Goal: Task Accomplishment & Management: Manage account settings

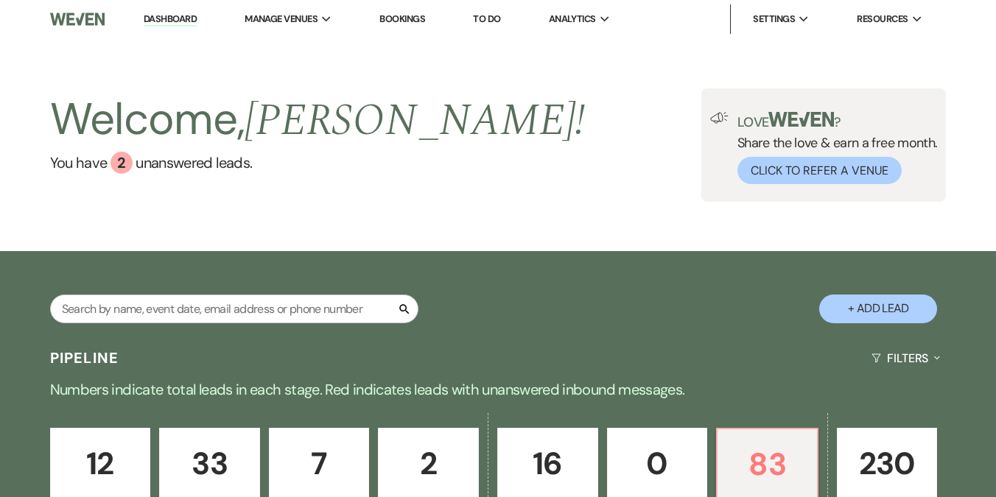
click at [171, 18] on link "Dashboard" at bounding box center [170, 20] width 53 height 14
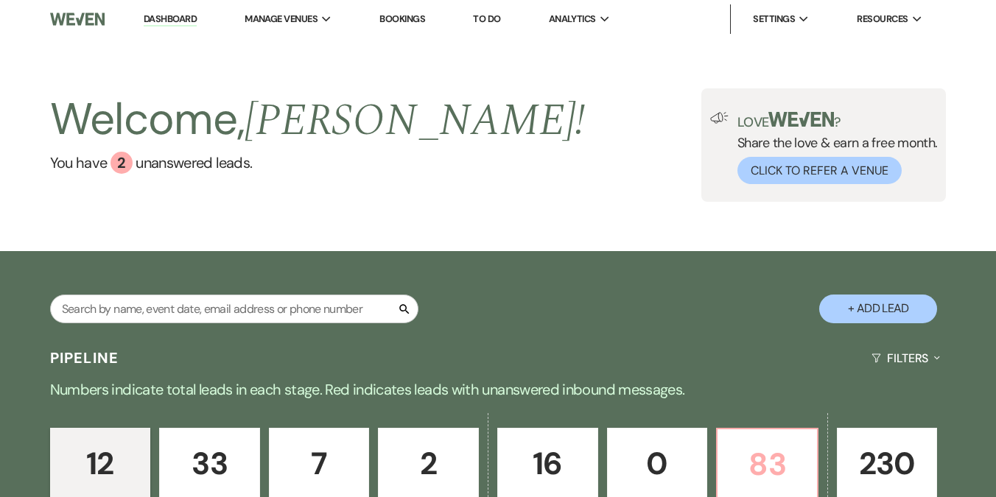
click at [769, 462] on p "83" at bounding box center [768, 464] width 82 height 49
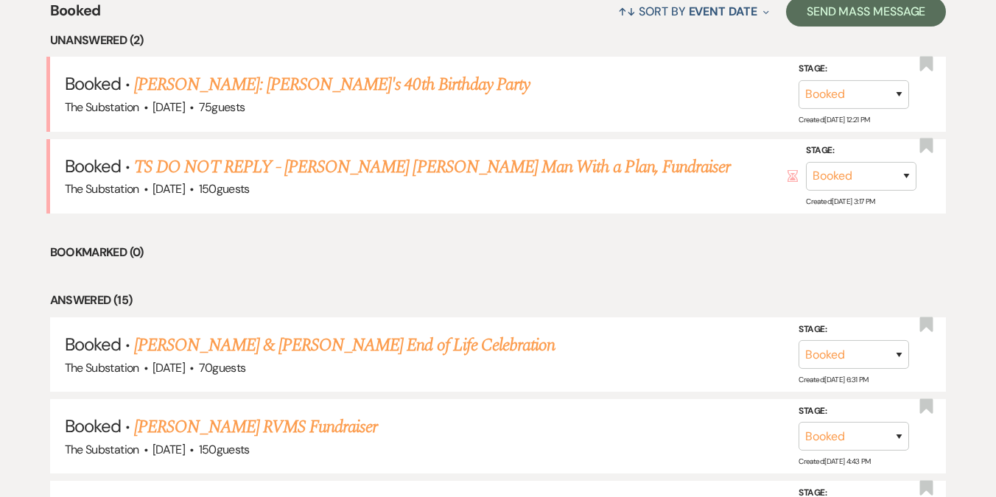
scroll to position [601, 0]
click at [342, 346] on link "[PERSON_NAME] & [PERSON_NAME] End of Life Celebration" at bounding box center [344, 345] width 421 height 27
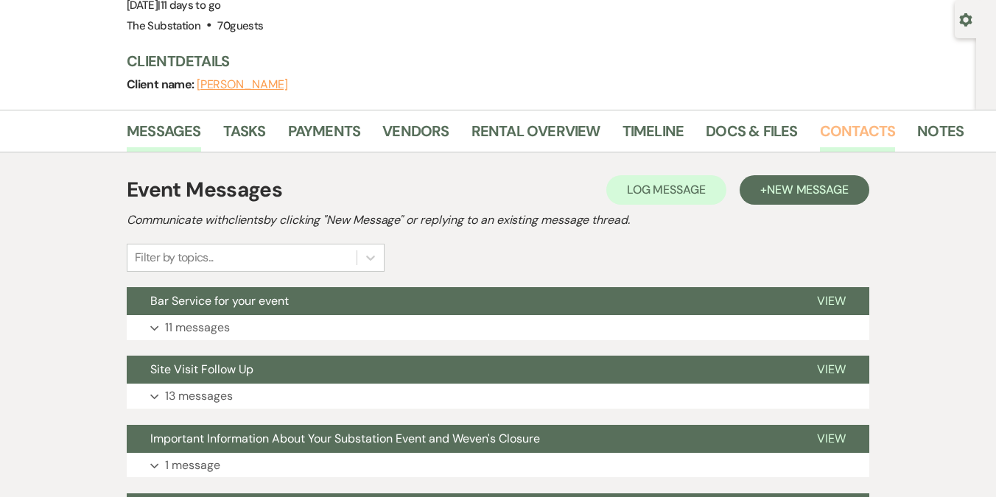
scroll to position [122, 0]
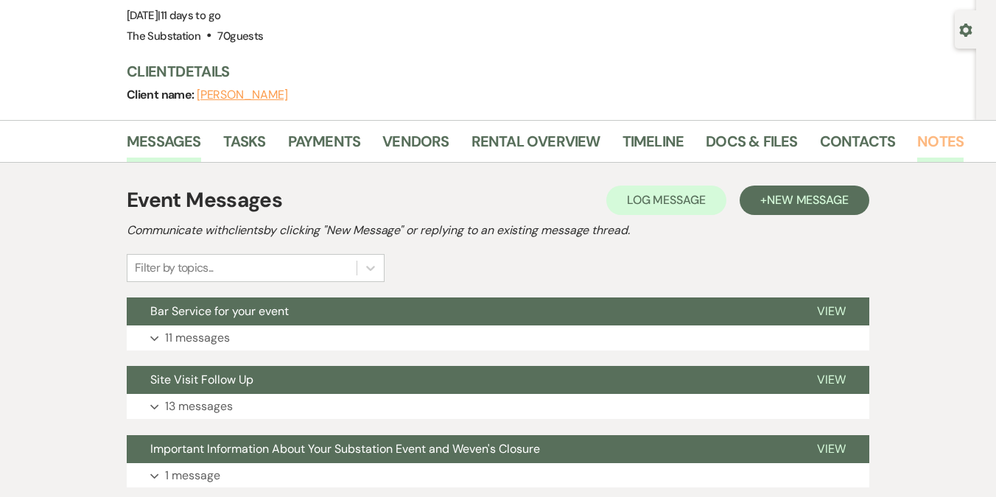
click at [927, 141] on link "Notes" at bounding box center [940, 146] width 46 height 32
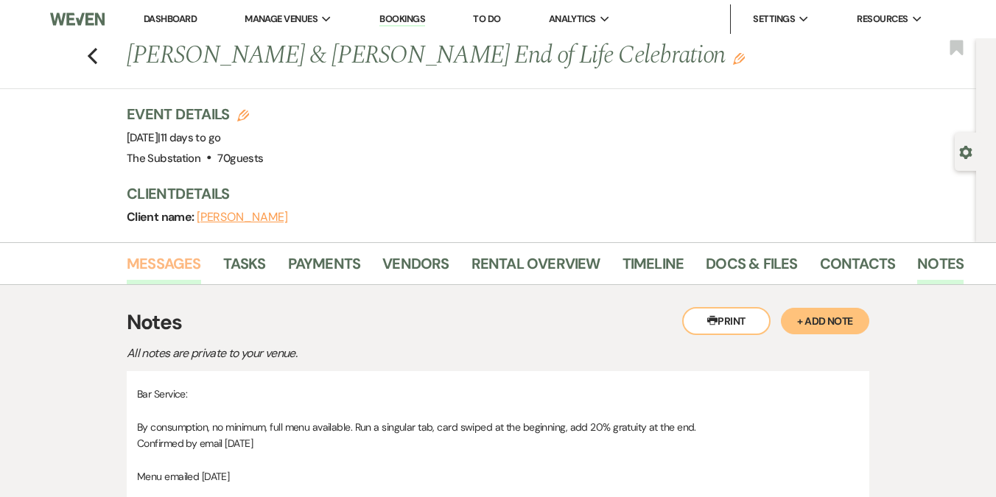
click at [168, 260] on link "Messages" at bounding box center [164, 268] width 74 height 32
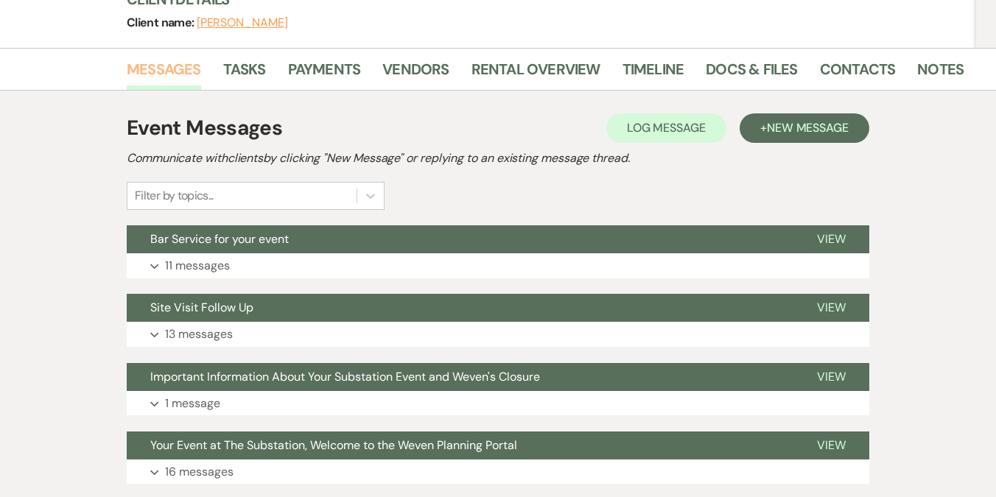
scroll to position [253, 0]
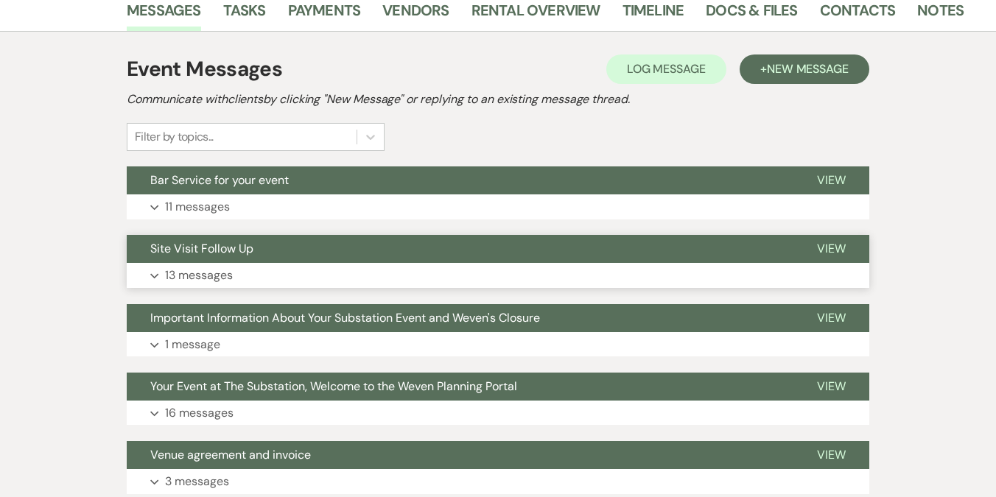
click at [337, 280] on button "Expand 13 messages" at bounding box center [498, 275] width 743 height 25
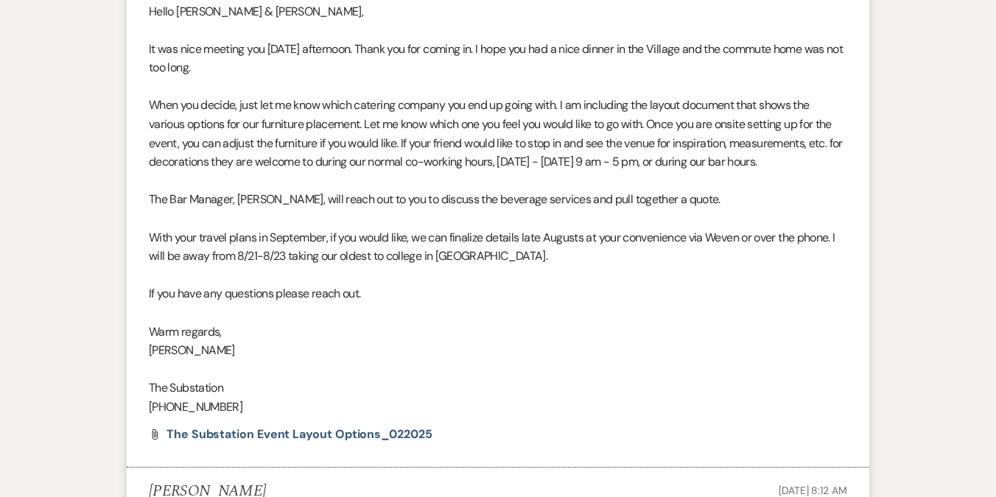
scroll to position [583, 0]
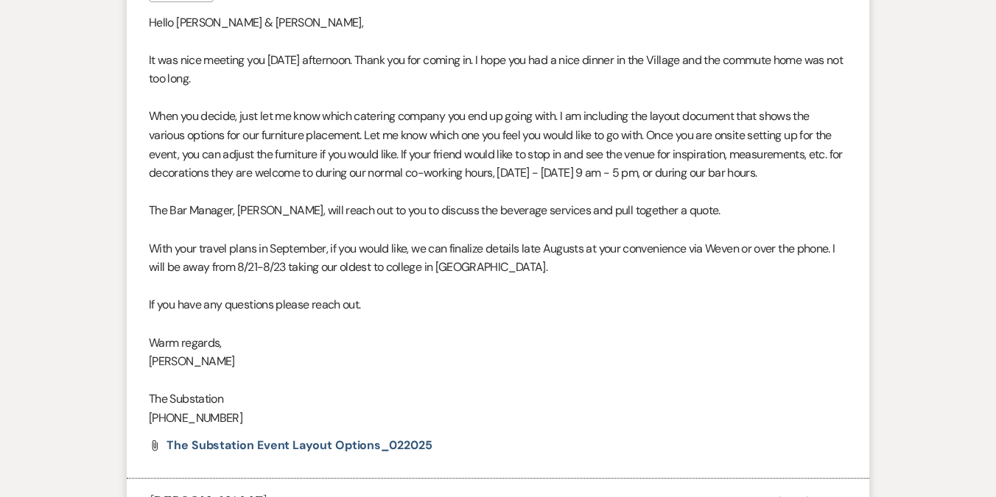
click at [379, 240] on p "With your travel plans in September, if you would like, we can finalize details…" at bounding box center [498, 258] width 699 height 38
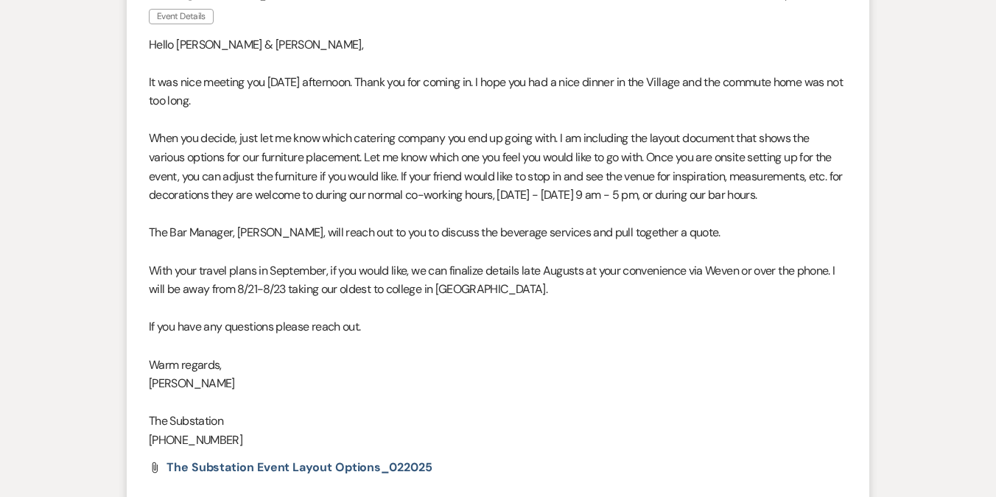
scroll to position [562, 0]
click at [483, 289] on p "With your travel plans in September, if you would like, we can finalize details…" at bounding box center [498, 280] width 699 height 38
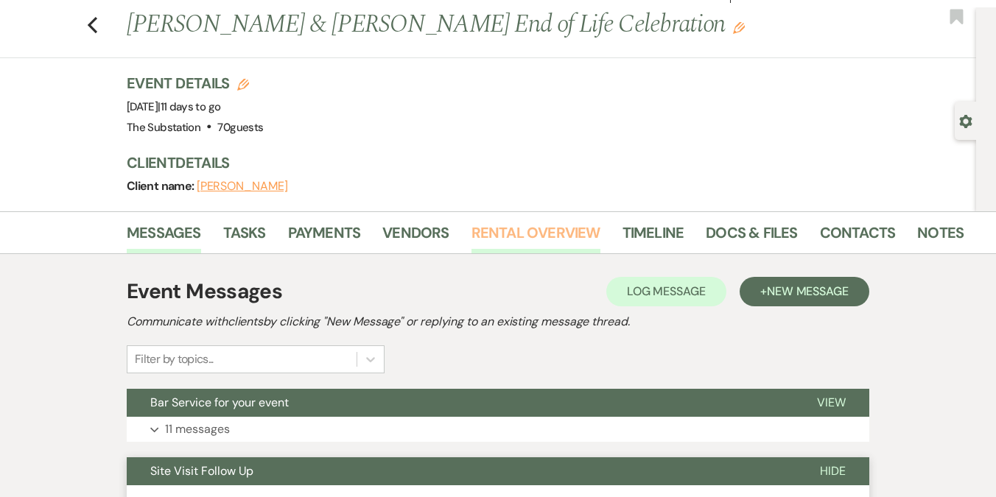
scroll to position [0, 0]
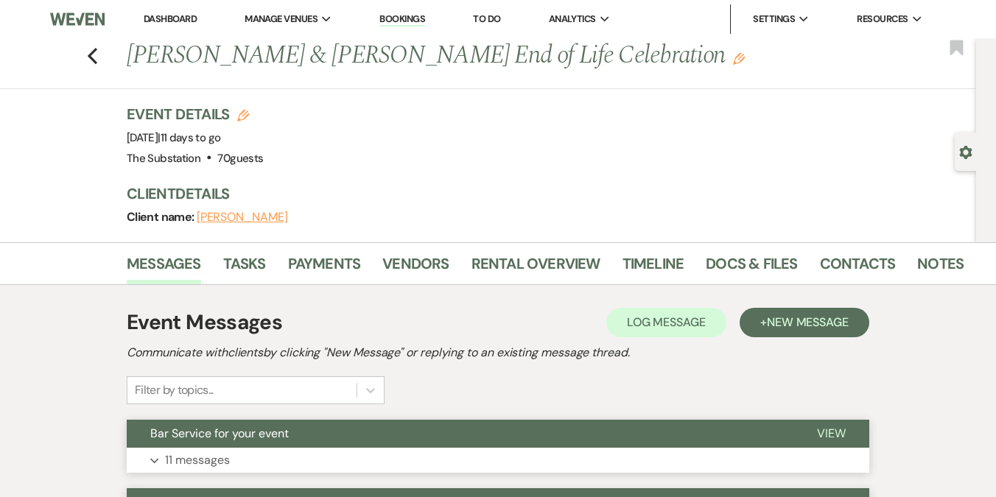
click at [309, 438] on button "Bar Service for your event" at bounding box center [460, 434] width 667 height 28
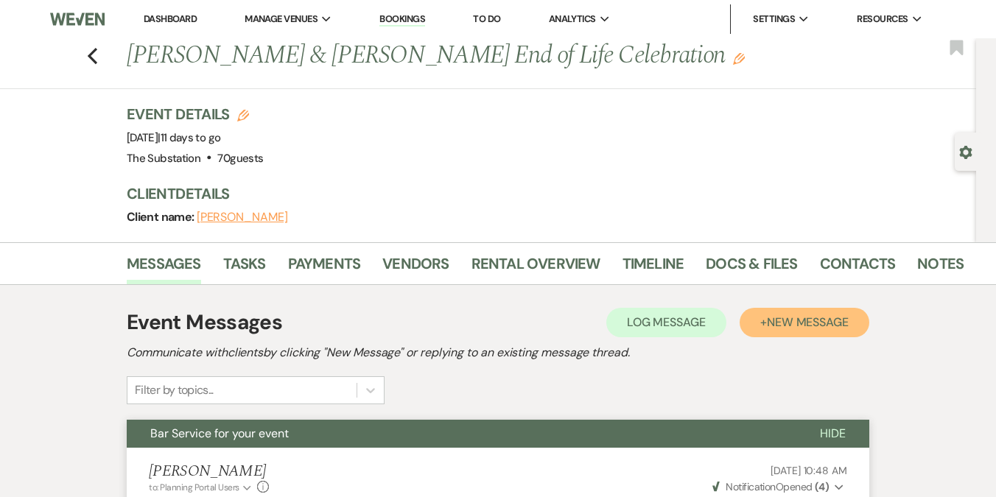
click at [780, 321] on span "New Message" at bounding box center [808, 322] width 82 height 15
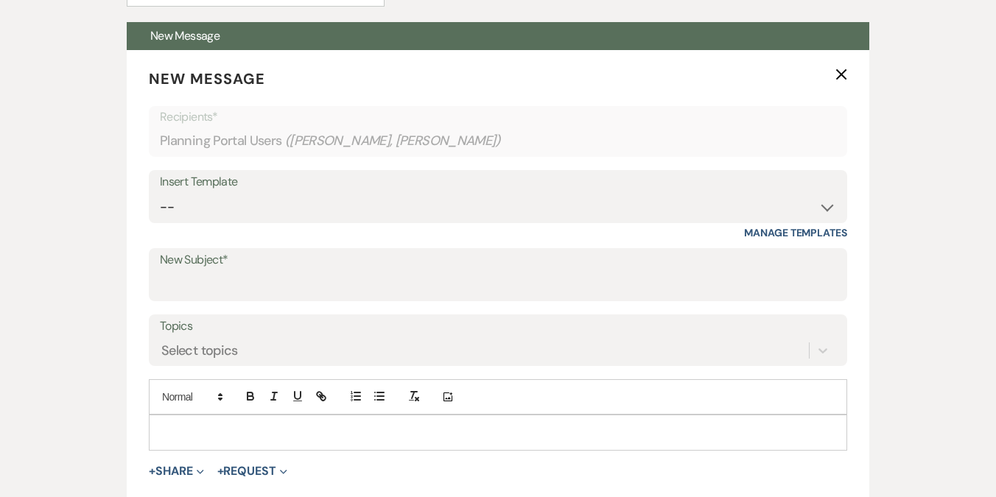
scroll to position [401, 0]
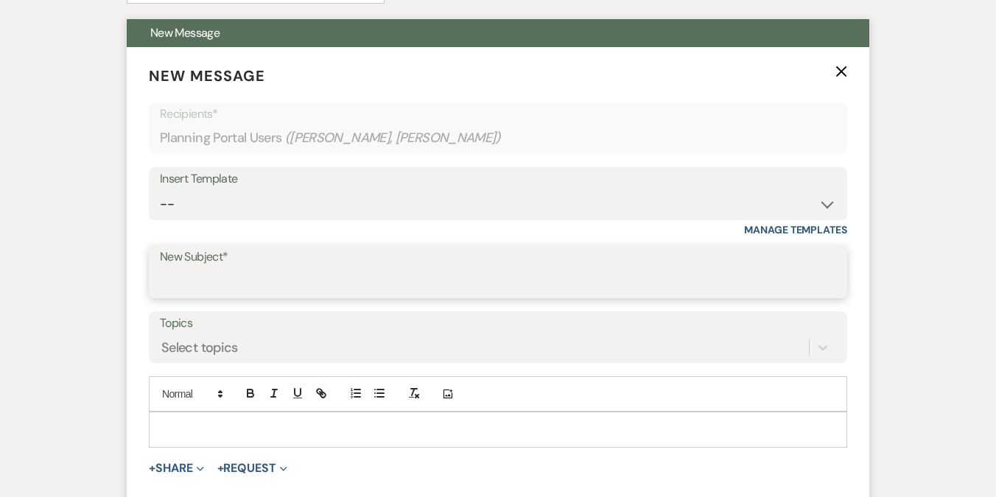
click at [249, 279] on input "New Subject*" at bounding box center [498, 282] width 676 height 29
type input "Finalizing your event"
click at [191, 422] on p at bounding box center [498, 430] width 675 height 16
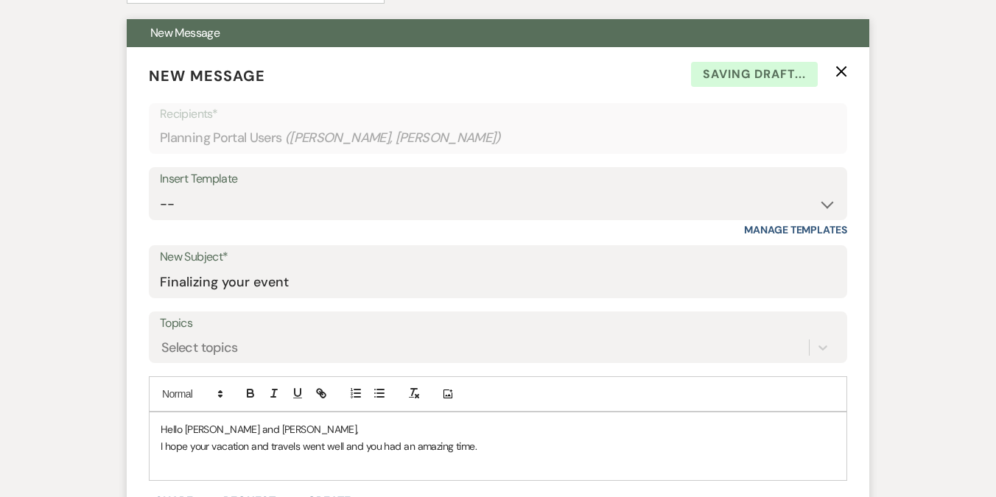
click at [300, 427] on p "Hello [PERSON_NAME] and [PERSON_NAME]," at bounding box center [498, 430] width 675 height 16
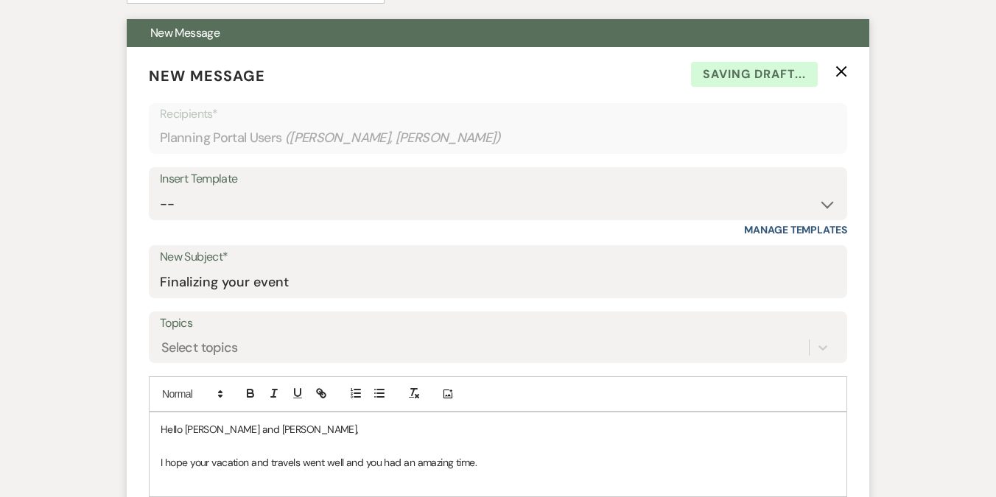
click at [491, 460] on p "I hope your vacation and travels went well and you had an amazing time." at bounding box center [498, 463] width 675 height 16
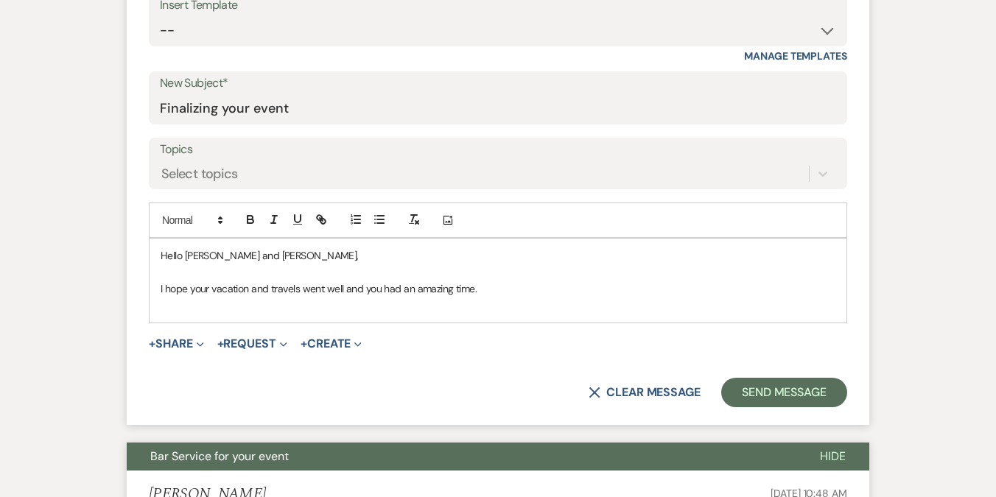
scroll to position [575, 0]
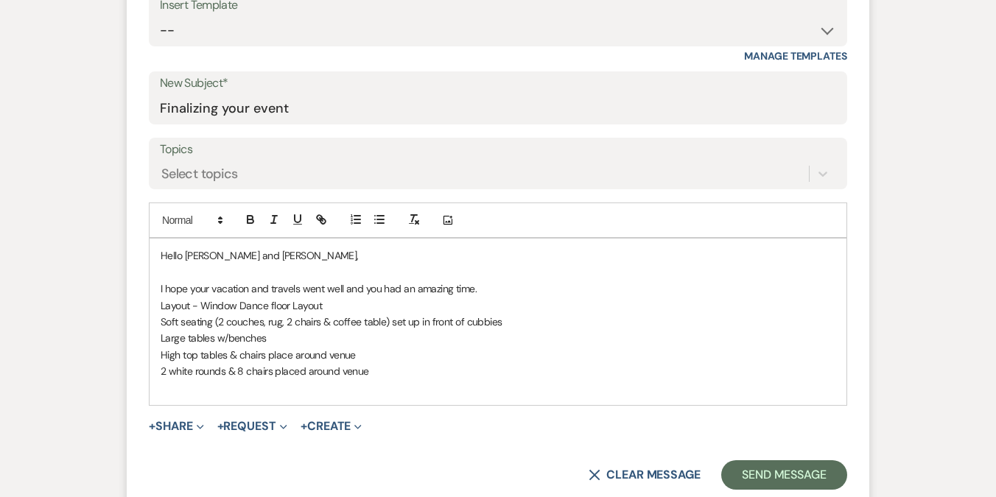
click at [197, 372] on p "2 white rounds & 8 chairs placed around venue" at bounding box center [498, 371] width 675 height 16
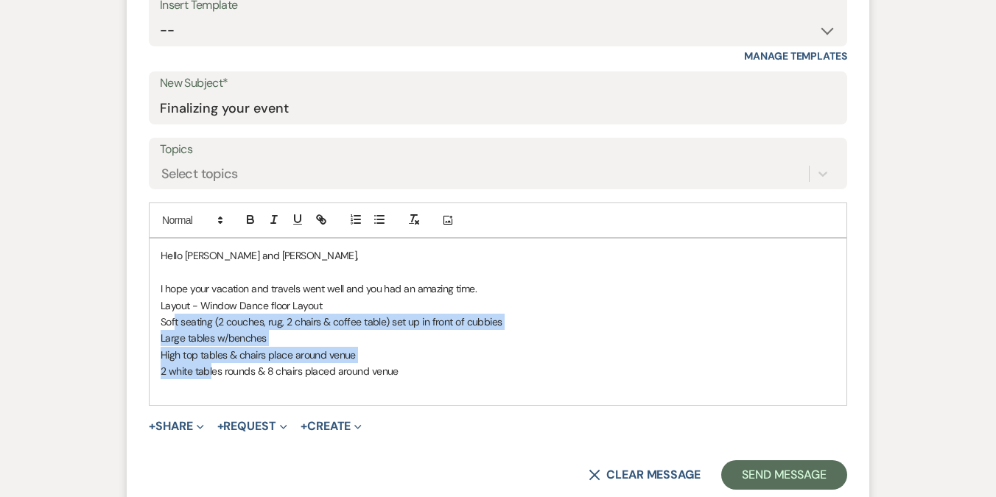
drag, startPoint x: 174, startPoint y: 318, endPoint x: 213, endPoint y: 368, distance: 64.1
click at [213, 368] on div "Hello [PERSON_NAME] and [PERSON_NAME], I hope your vacation and travels went we…" at bounding box center [498, 322] width 697 height 167
click at [379, 221] on icon "button" at bounding box center [379, 219] width 13 height 13
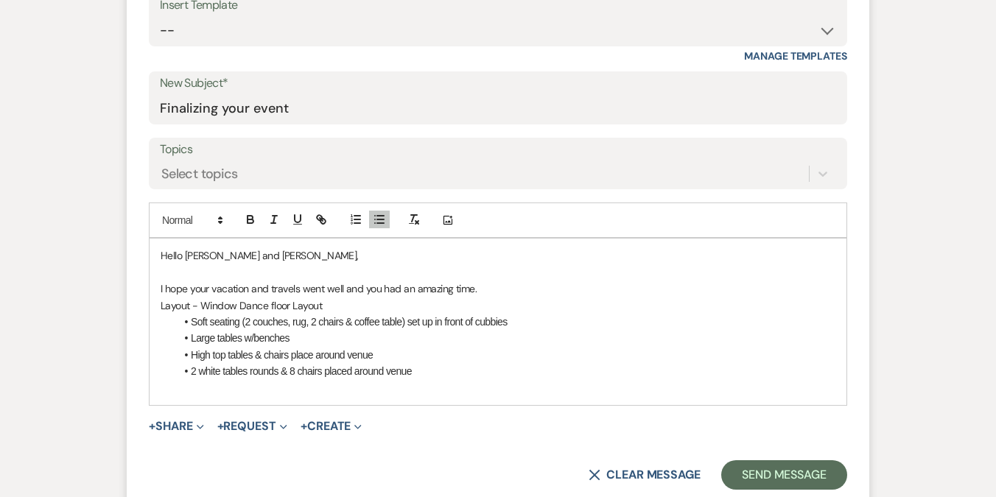
click at [509, 287] on p "I hope your vacation and travels went well and you had an amazing time." at bounding box center [498, 289] width 675 height 16
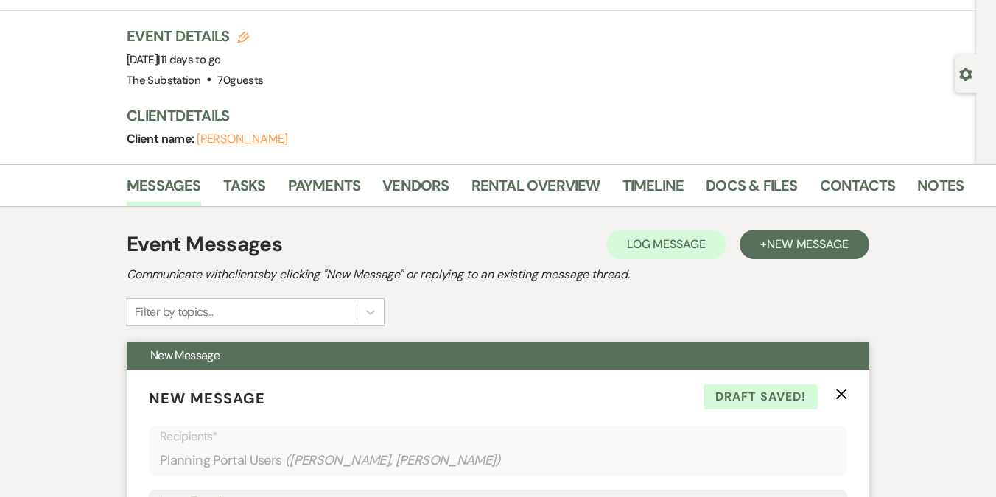
scroll to position [0, 0]
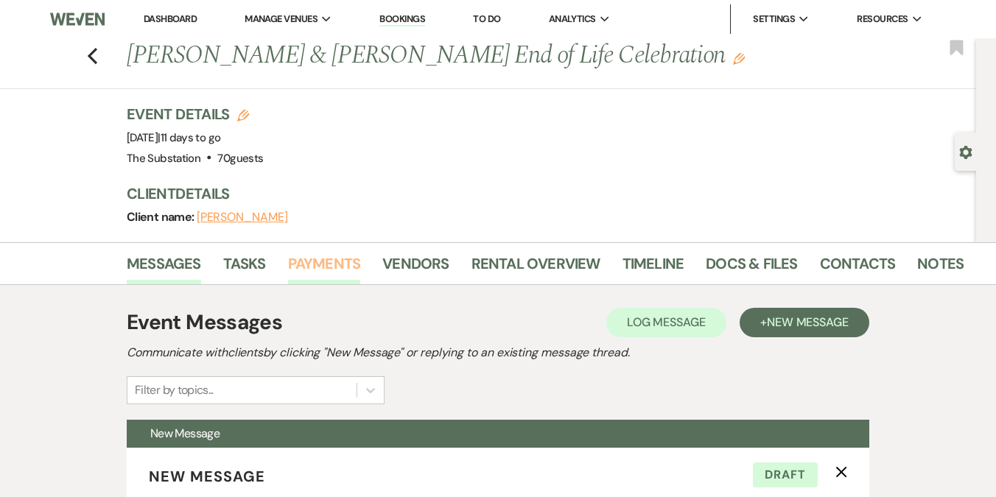
click at [309, 273] on link "Payments" at bounding box center [324, 268] width 73 height 32
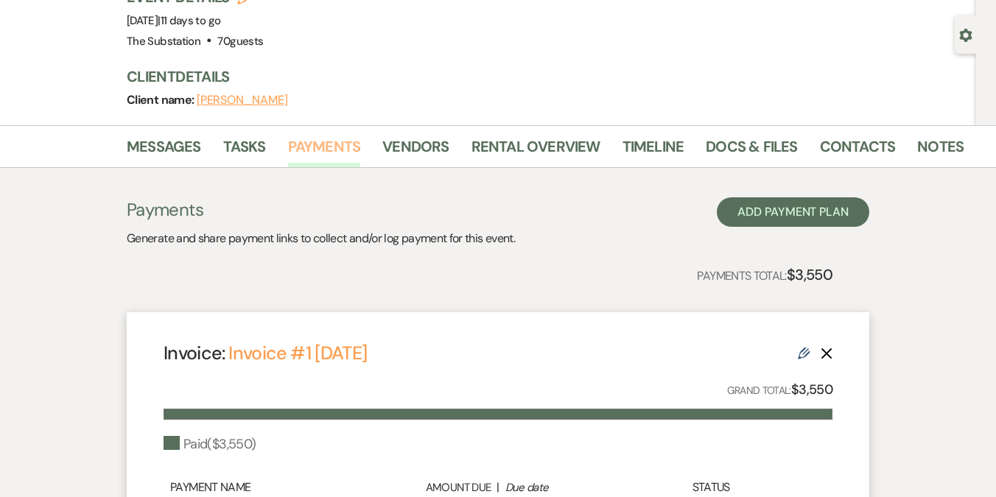
scroll to position [109, 0]
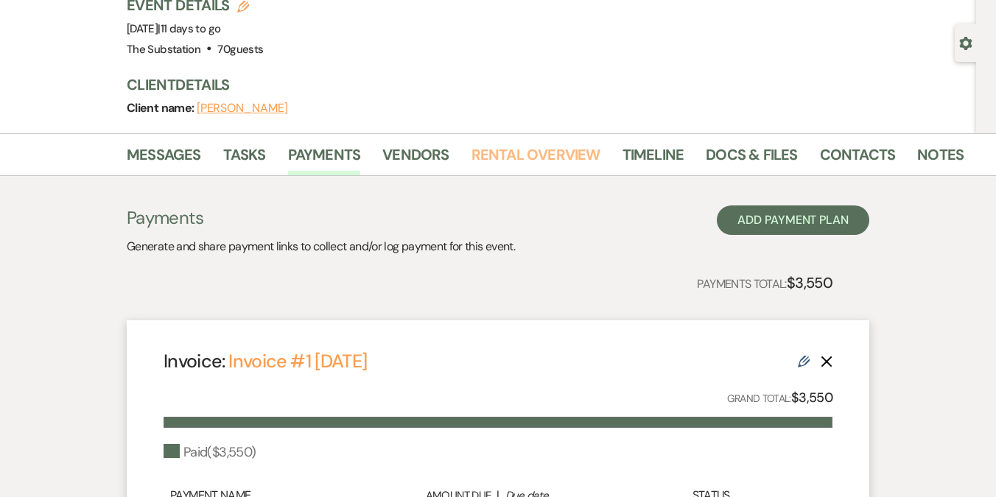
click at [523, 155] on link "Rental Overview" at bounding box center [536, 159] width 129 height 32
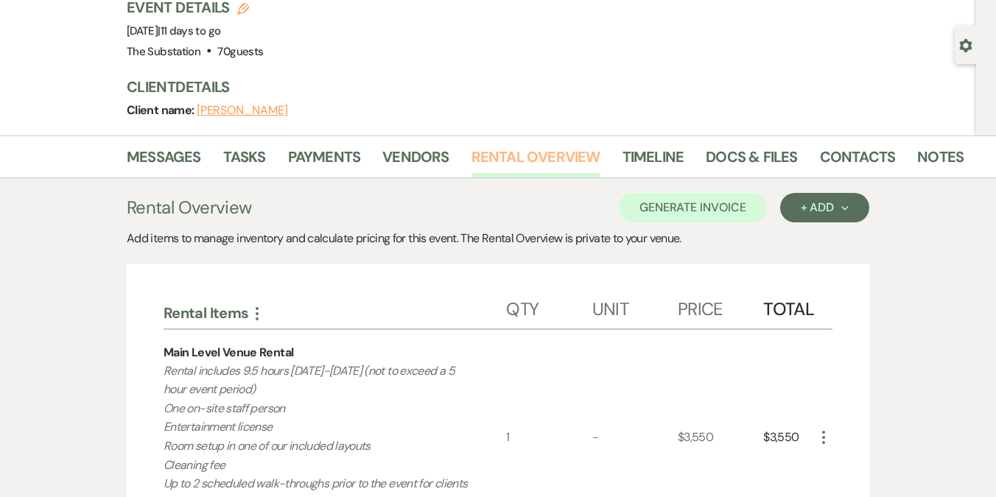
scroll to position [82, 0]
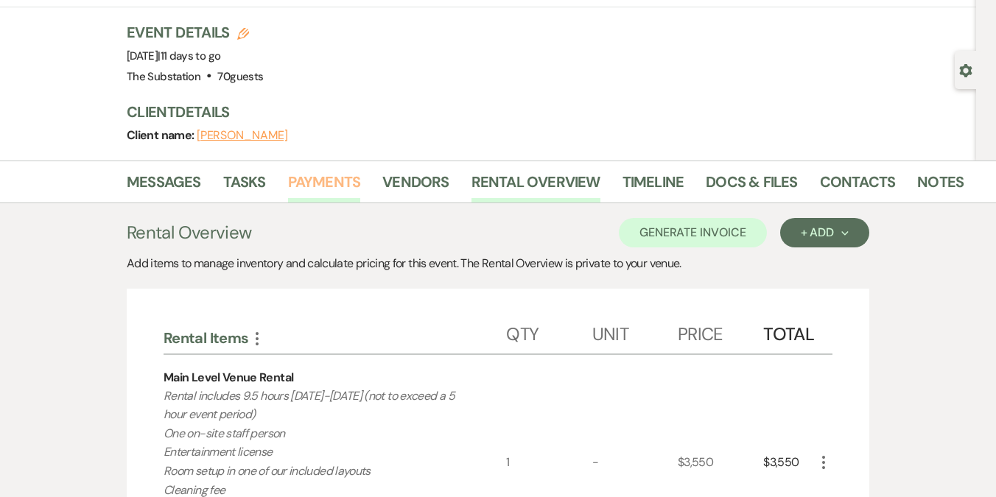
click at [315, 178] on link "Payments" at bounding box center [324, 186] width 73 height 32
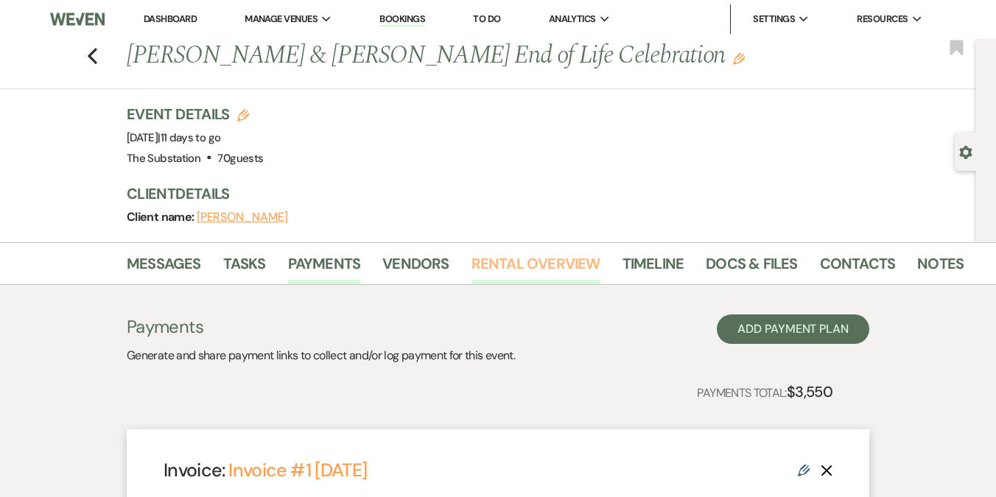
click at [504, 273] on link "Rental Overview" at bounding box center [536, 268] width 129 height 32
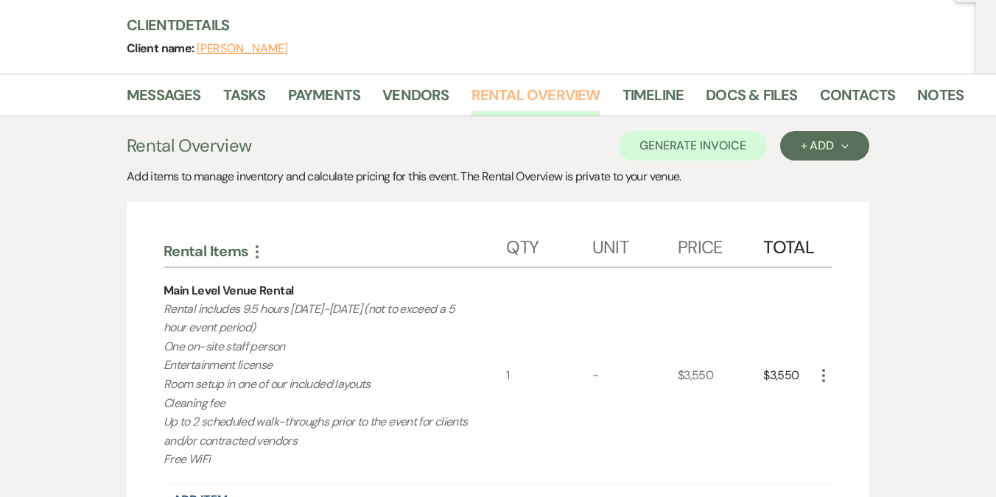
scroll to position [170, 0]
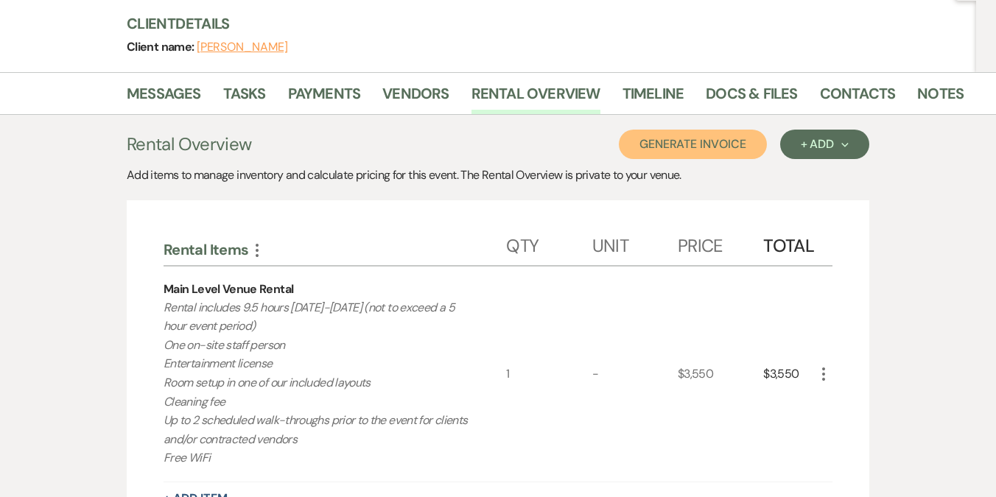
click at [707, 137] on button "Generate Invoice" at bounding box center [693, 144] width 148 height 29
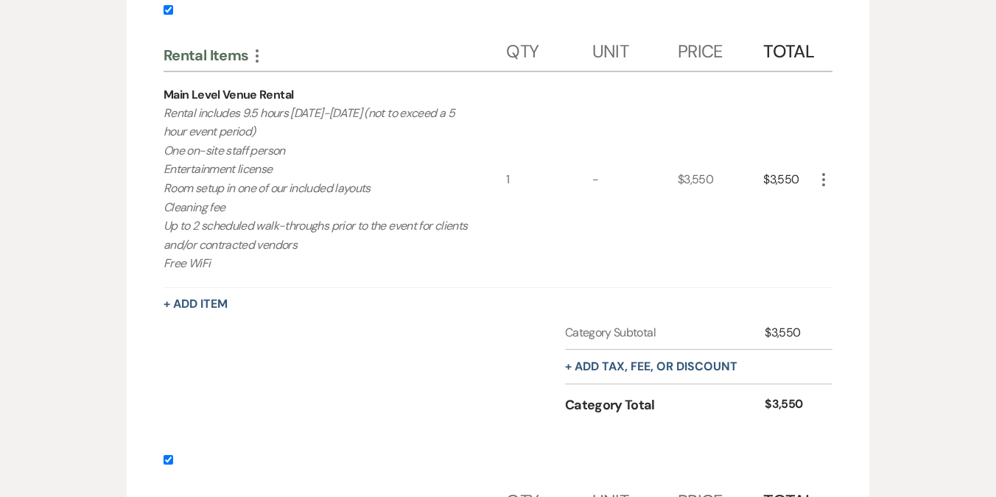
scroll to position [391, 0]
click at [169, 10] on input "checkbox" at bounding box center [169, 9] width 10 height 10
checkbox input "false"
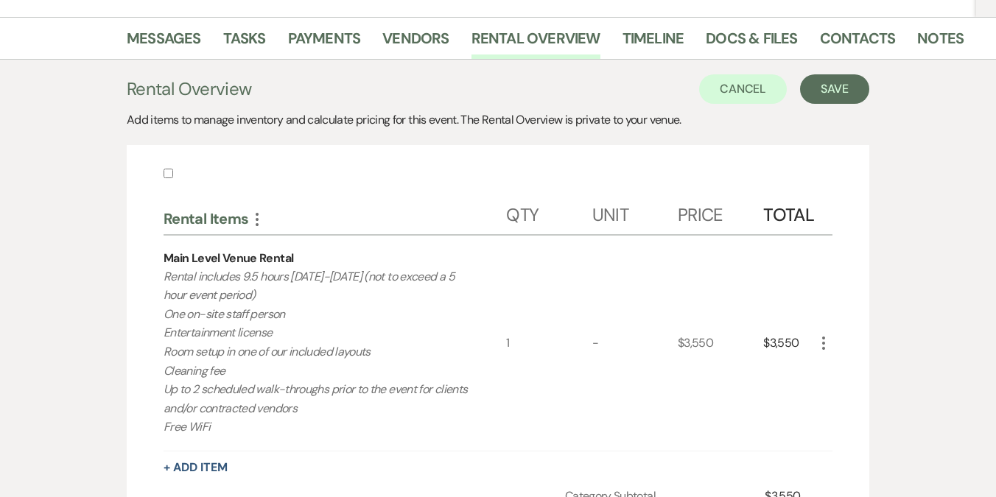
scroll to position [215, 0]
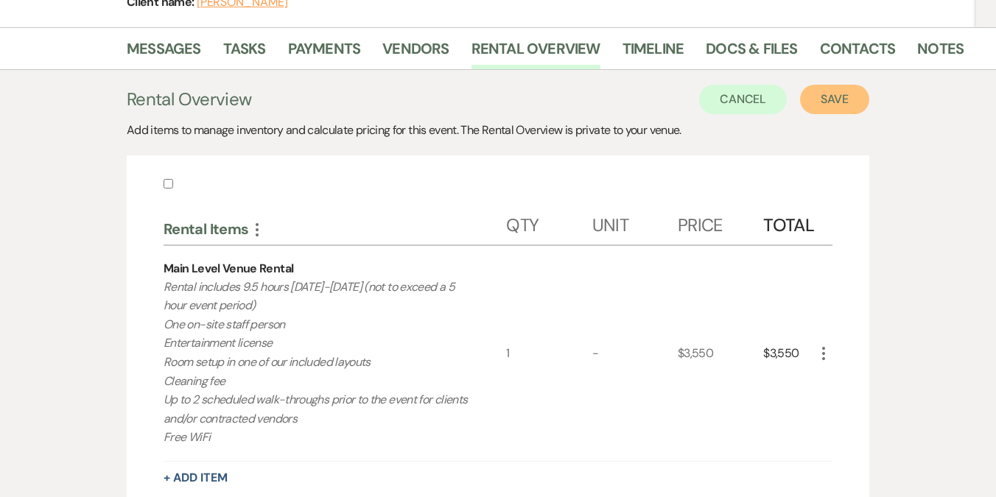
click at [839, 99] on button "Save" at bounding box center [834, 99] width 69 height 29
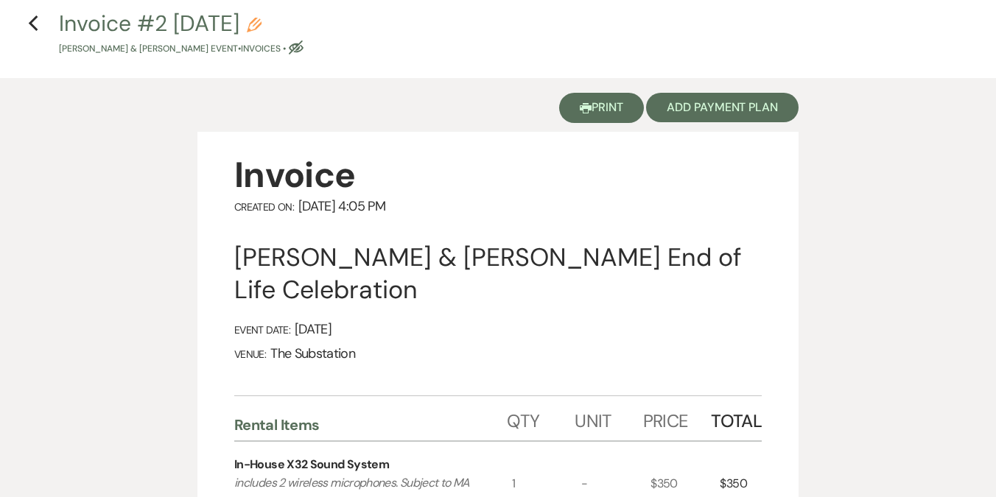
scroll to position [66, 0]
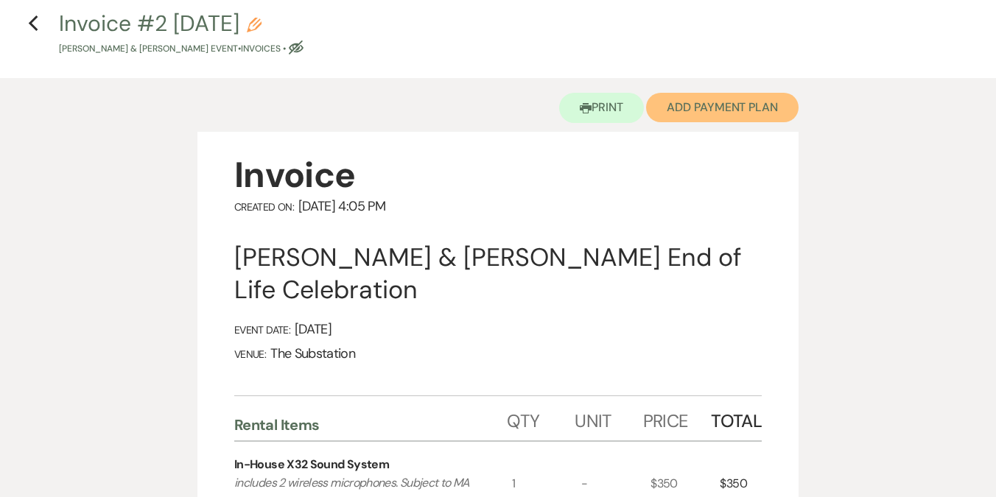
click at [697, 113] on button "Add Payment Plan" at bounding box center [722, 107] width 153 height 29
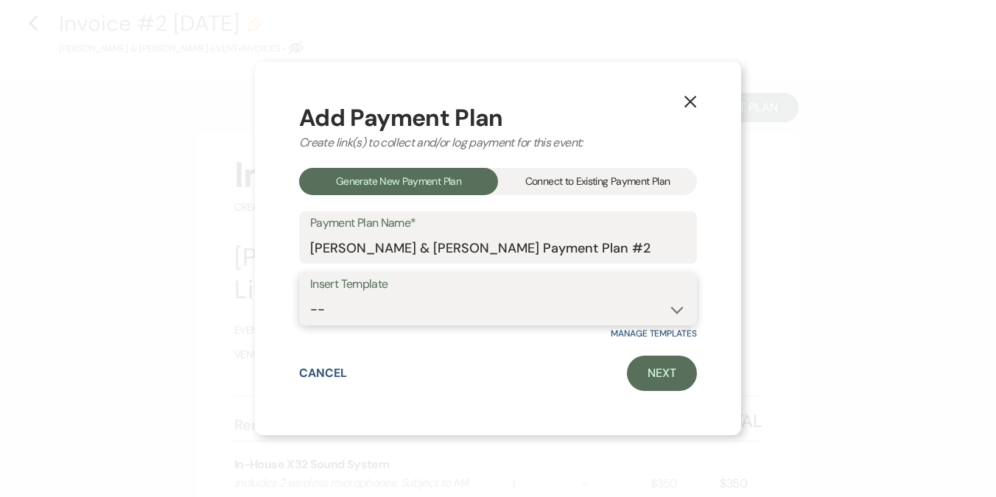
click at [441, 312] on select "-- Event Payment Plan Event Venue Rental due in full Additional Services, in fu…" at bounding box center [498, 309] width 376 height 29
select select "289"
click at [310, 295] on select "-- Event Payment Plan Event Venue Rental due in full Additional Services, in fu…" at bounding box center [498, 309] width 376 height 29
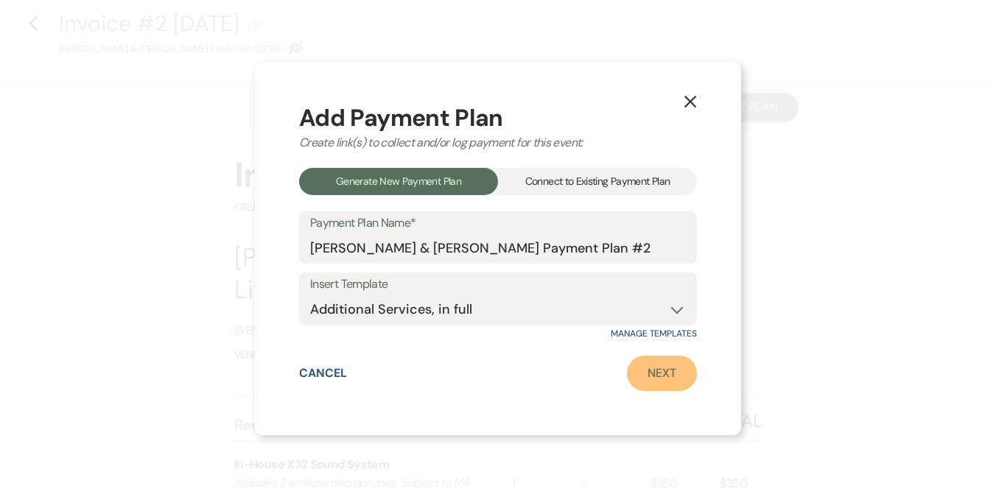
click at [660, 375] on link "Next" at bounding box center [662, 373] width 70 height 35
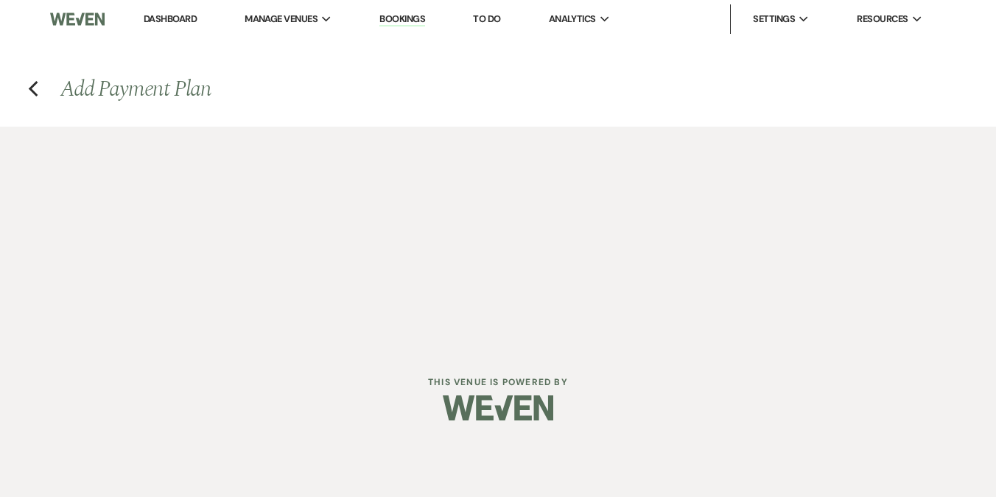
select select "29012"
select select "2"
select select "percentage"
select select "true"
select select "client"
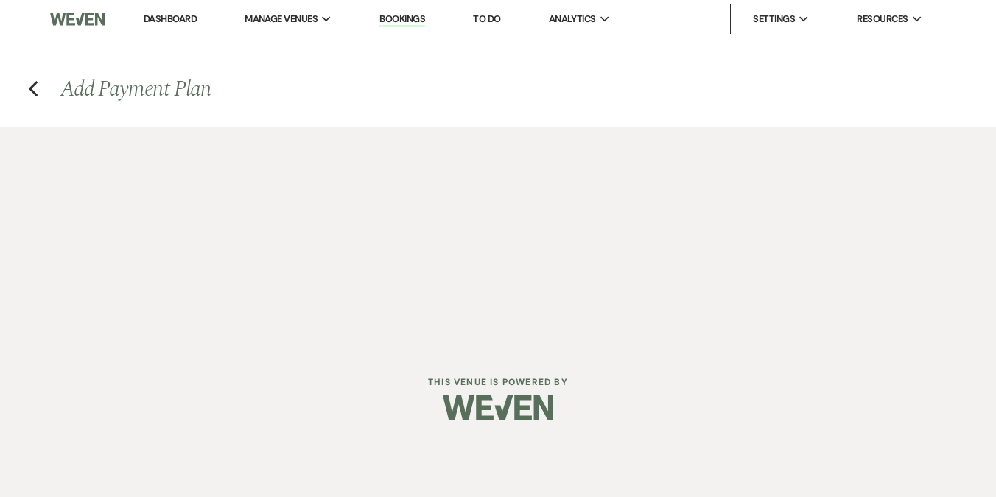
select select "weeks"
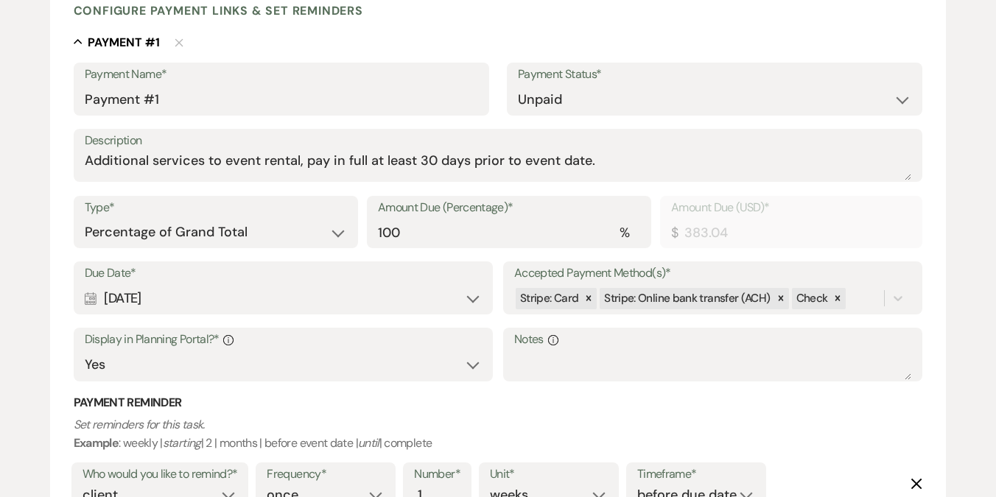
scroll to position [422, 0]
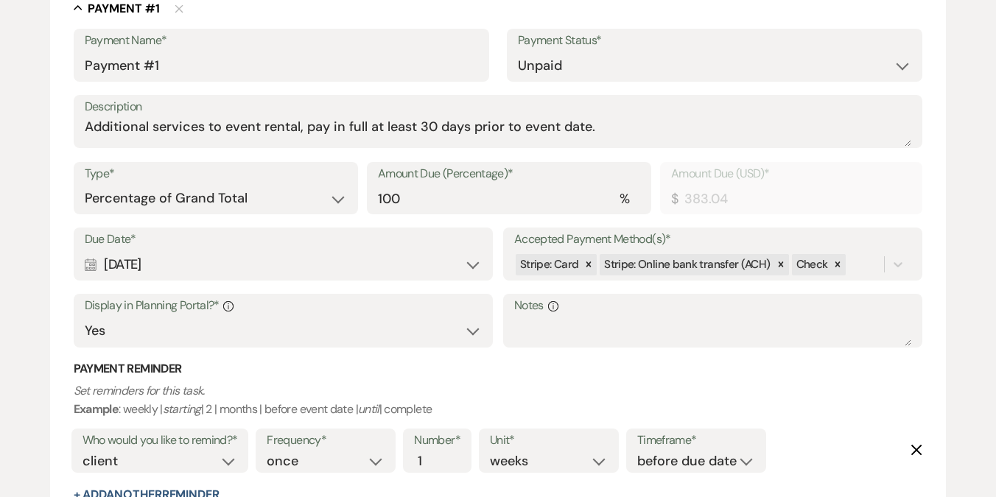
click at [312, 279] on div "Due Date* Calendar [DATE] Expand" at bounding box center [283, 254] width 419 height 53
click at [311, 257] on div "Calendar [DATE] Expand" at bounding box center [283, 265] width 397 height 29
select select "day"
select select "beforeEventDate"
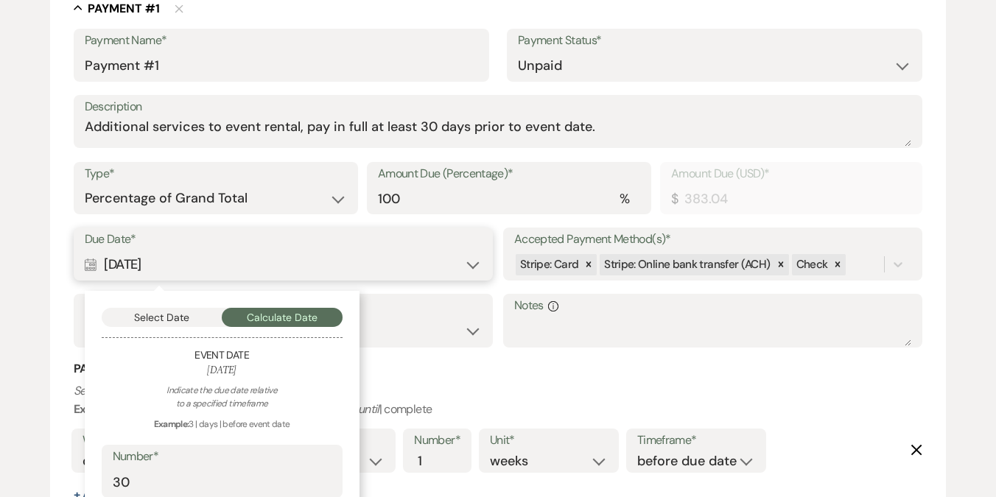
click at [180, 317] on button "Select Date" at bounding box center [162, 317] width 121 height 19
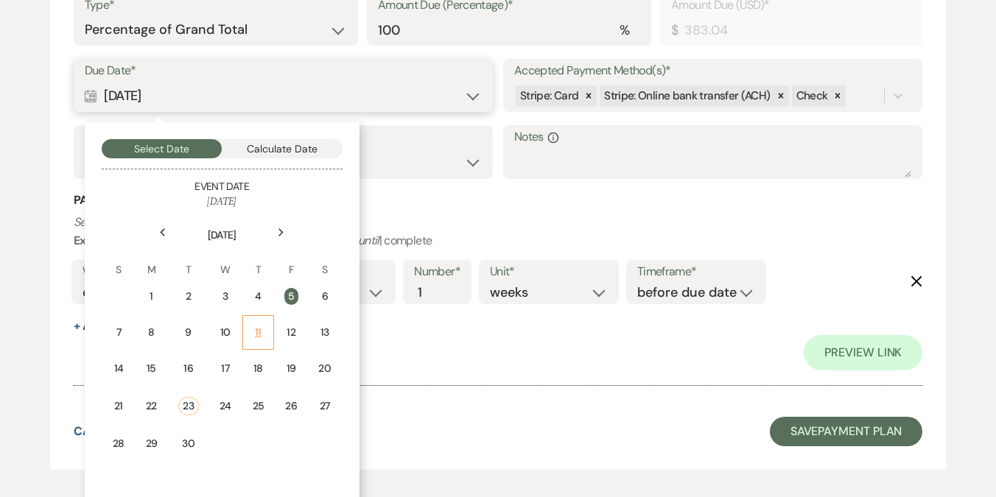
scroll to position [593, 0]
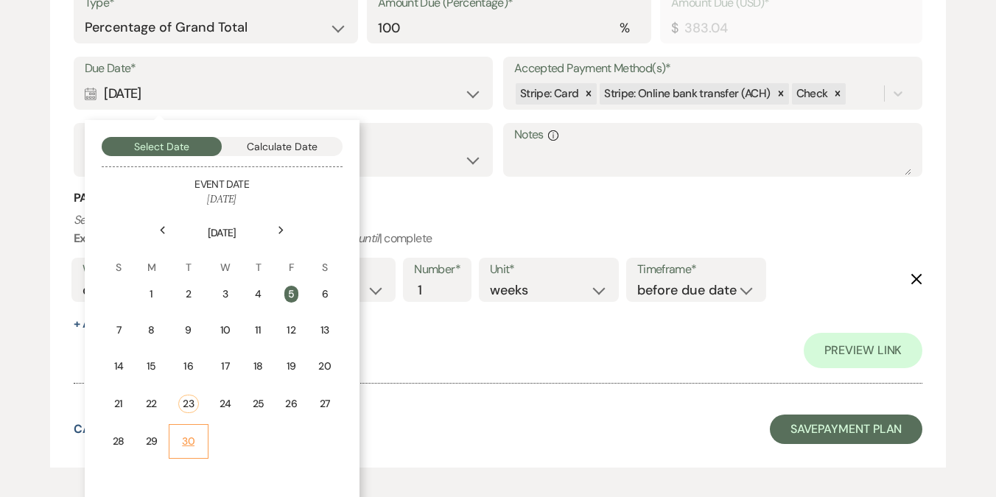
click at [187, 434] on div "30" at bounding box center [188, 441] width 21 height 15
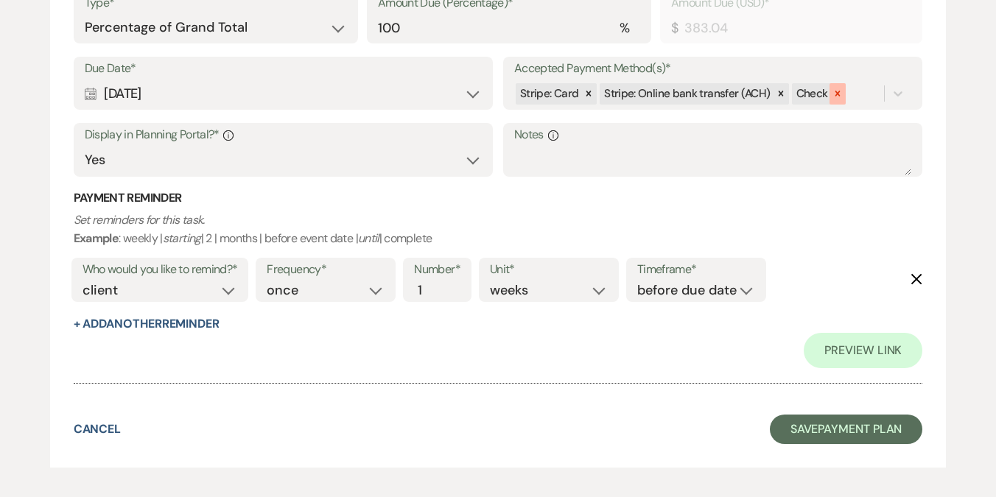
click at [833, 92] on icon at bounding box center [838, 93] width 10 height 10
click at [776, 97] on icon at bounding box center [781, 93] width 10 height 10
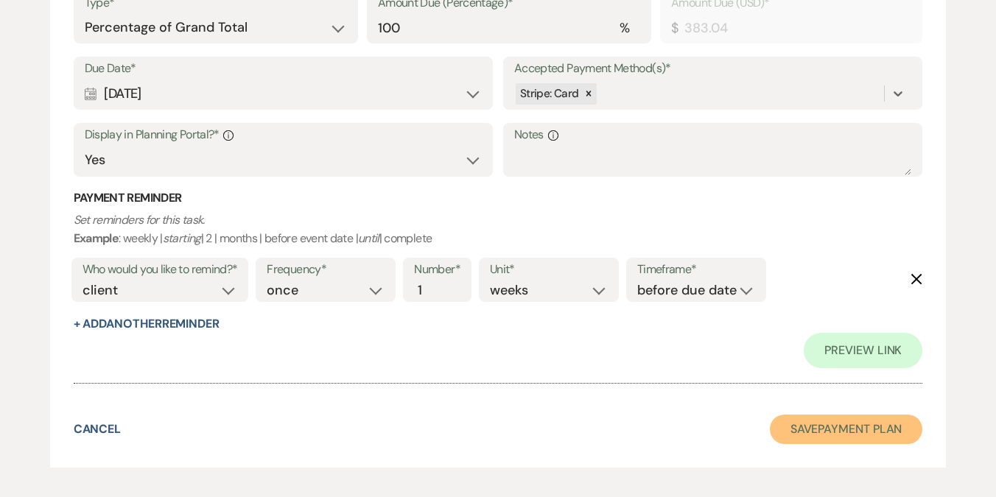
click at [816, 428] on button "Save Payment Plan" at bounding box center [846, 429] width 153 height 29
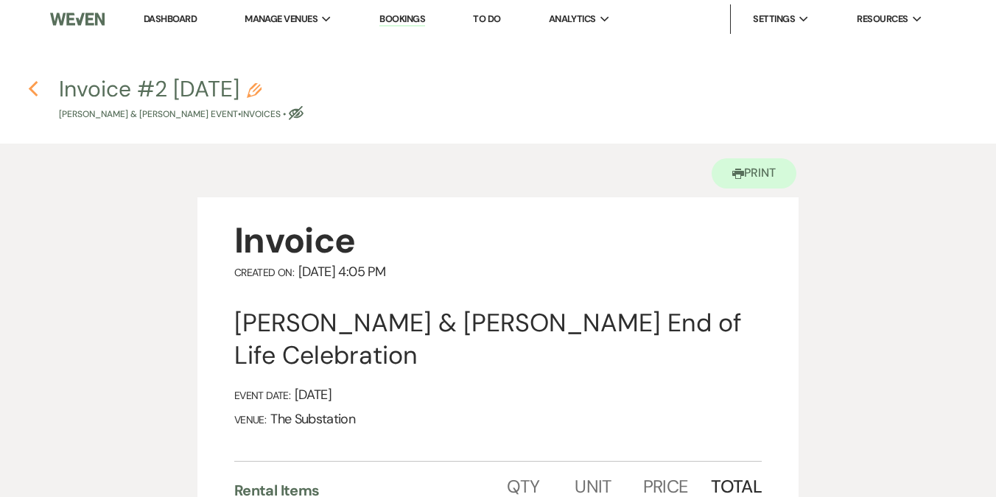
click at [31, 90] on use "button" at bounding box center [33, 89] width 10 height 16
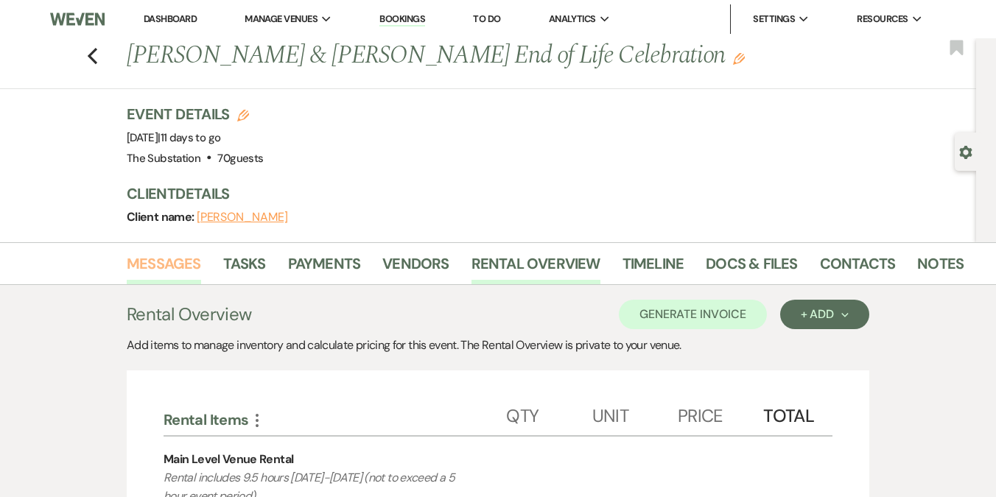
click at [173, 265] on link "Messages" at bounding box center [164, 268] width 74 height 32
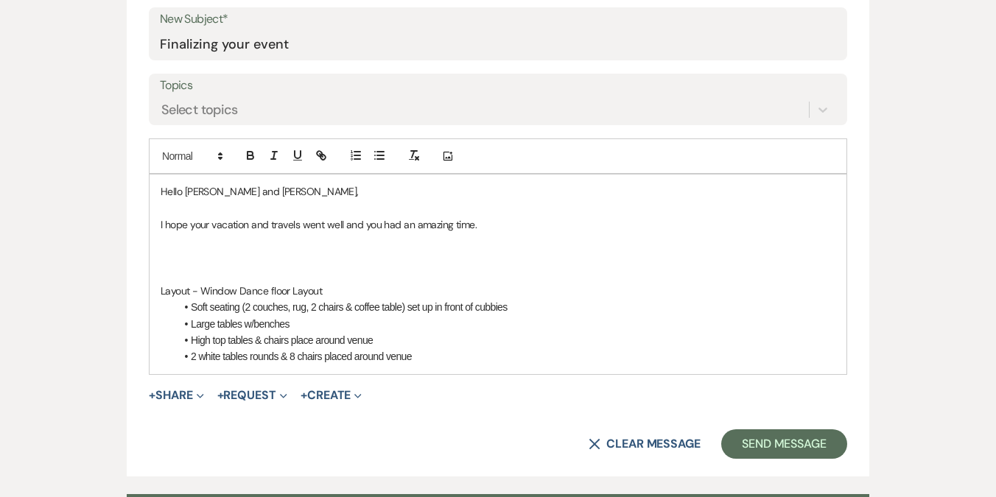
scroll to position [646, 0]
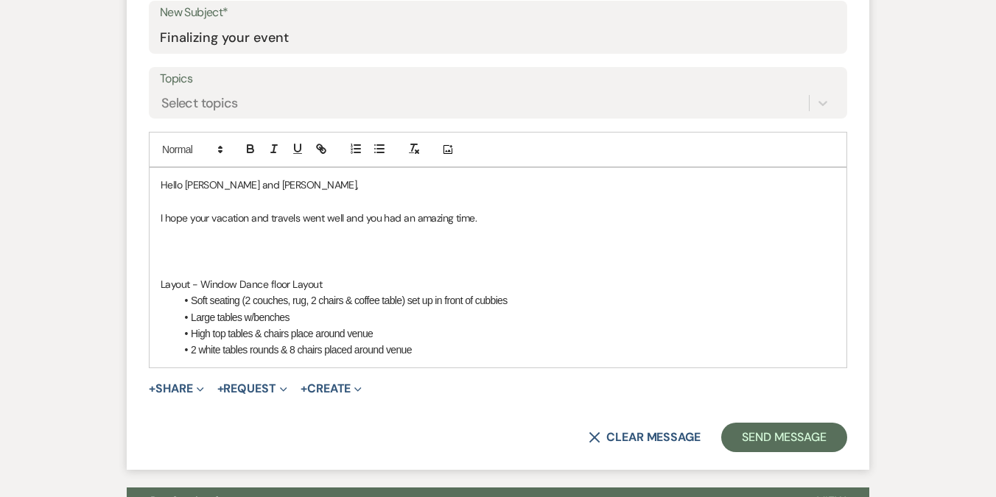
click at [478, 351] on li "2 white tables rounds & 8 chairs placed around venue" at bounding box center [505, 350] width 660 height 16
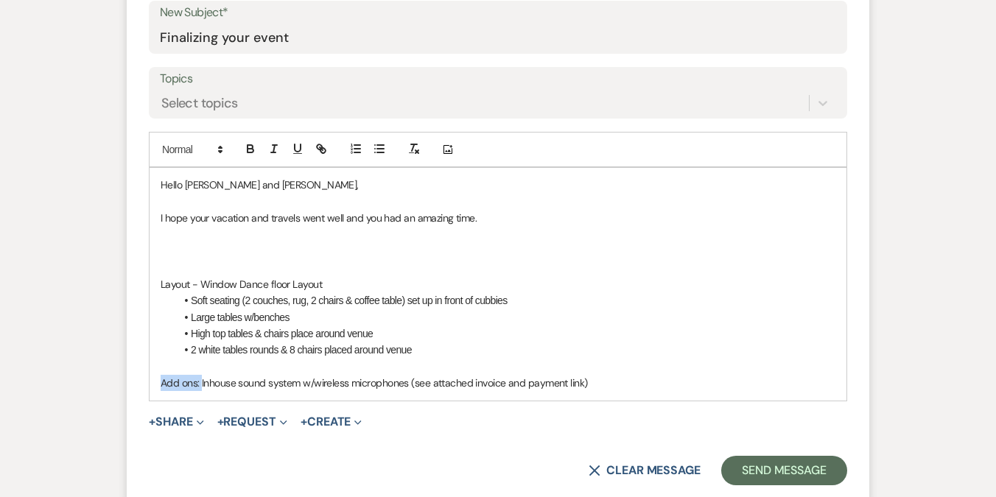
drag, startPoint x: 201, startPoint y: 382, endPoint x: 154, endPoint y: 384, distance: 47.2
click at [154, 384] on div "Hello [PERSON_NAME] and [PERSON_NAME], I hope your vacation and travels went we…" at bounding box center [498, 284] width 697 height 232
drag, startPoint x: 192, startPoint y: 284, endPoint x: 144, endPoint y: 284, distance: 48.6
click at [144, 284] on form "New Message X Saving draft... Recipients* Planning Portal Users ( [PERSON_NAME]…" at bounding box center [498, 153] width 743 height 700
click at [602, 384] on p "Add ons: Inhouse sound system w/wireless microphones (see attached invoice and …" at bounding box center [498, 383] width 675 height 16
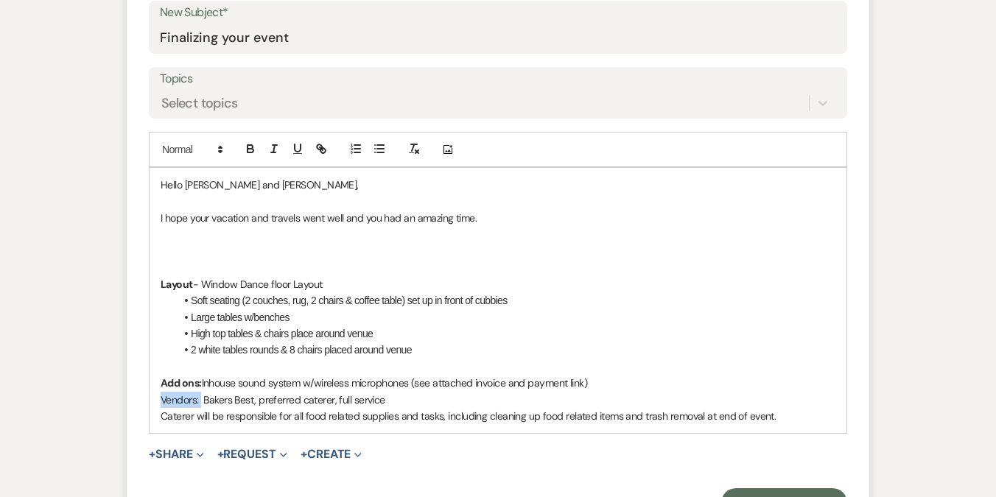
drag, startPoint x: 200, startPoint y: 398, endPoint x: 158, endPoint y: 401, distance: 41.4
click at [158, 401] on div "Hello [PERSON_NAME] and [PERSON_NAME], I hope your vacation and travels went we…" at bounding box center [498, 300] width 697 height 265
click at [206, 402] on p "Vendors: Bakers Best, preferred caterer, full service" at bounding box center [498, 400] width 675 height 16
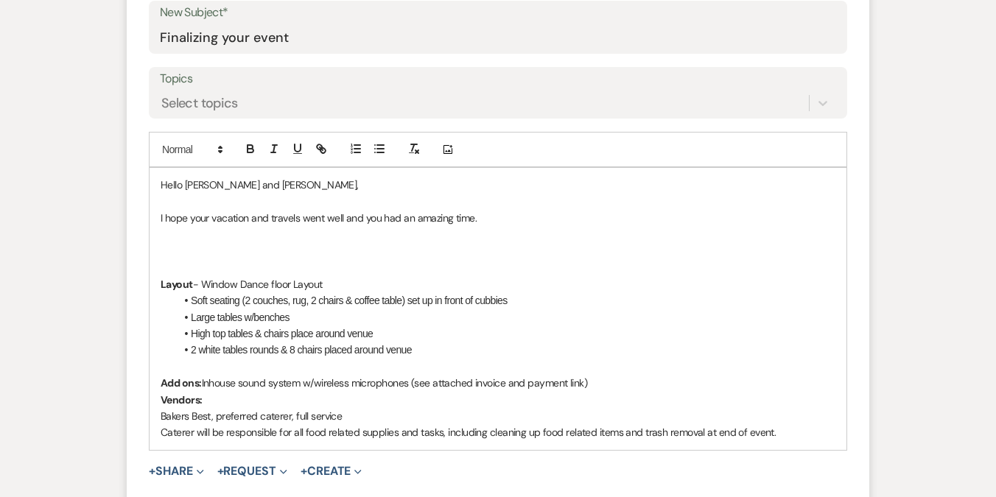
click at [791, 437] on p "Caterer will be responsible for all food related supplies and tasks, including …" at bounding box center [498, 432] width 675 height 16
click at [503, 210] on p "I hope your vacation and travels went well and you had an amazing time." at bounding box center [498, 218] width 675 height 16
click at [503, 214] on p "I hope your vacation and travels went well and you had an amazing time." at bounding box center [498, 218] width 675 height 16
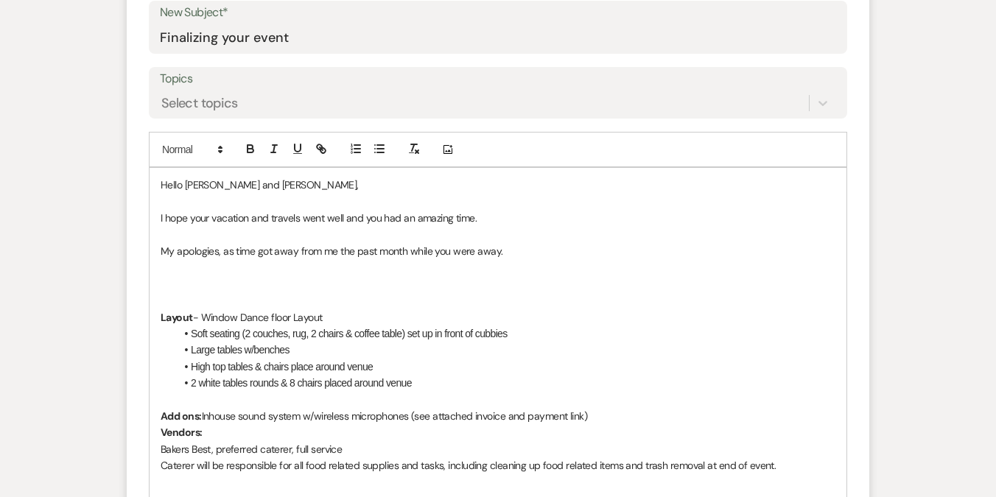
click at [312, 254] on p "My apologies, as time got away from me the past month while you were away." at bounding box center [498, 251] width 675 height 16
click at [395, 254] on p "My apologies, as time got away from me the past month while you were away." at bounding box center [498, 251] width 675 height 16
click at [537, 254] on p "My apologies, as time got away from me the past few weeks while you were away." at bounding box center [498, 251] width 675 height 16
click at [598, 253] on p "My apologies, as time got away from me the past few weeks while you were away. …" at bounding box center [498, 251] width 675 height 16
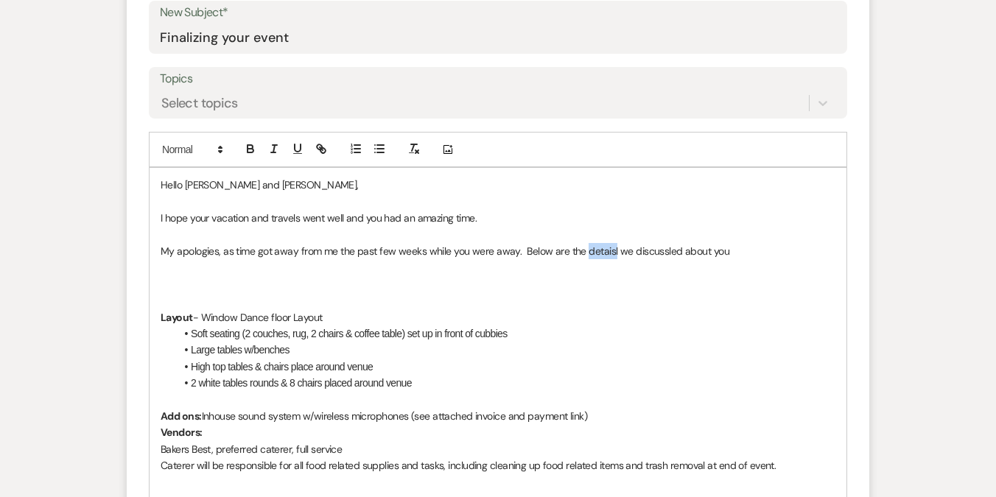
click at [598, 253] on p "My apologies, as time got away from me the past few weeks while you were away. …" at bounding box center [498, 251] width 675 height 16
click at [641, 249] on p "My apologies, as time got away from me the past few weeks while you were away. …" at bounding box center [498, 251] width 675 height 16
drag, startPoint x: 676, startPoint y: 253, endPoint x: 733, endPoint y: 253, distance: 56.7
click at [733, 253] on p "My apologies, as time got away from me the past few weeks while you were away. …" at bounding box center [498, 251] width 675 height 16
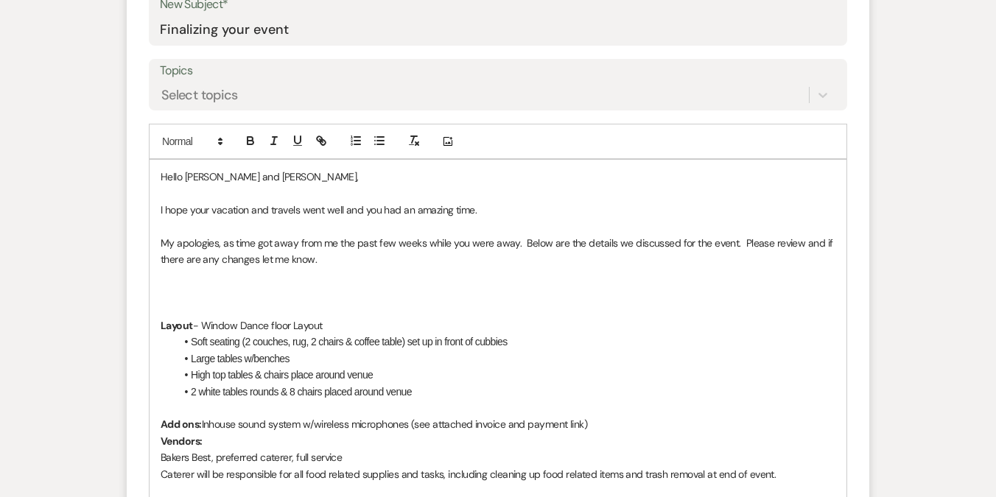
scroll to position [653, 0]
click at [338, 256] on p "My apologies, as time got away from me the past few weeks while you were away. …" at bounding box center [498, 252] width 675 height 33
click at [340, 263] on p "My apologies, as time got away from me the past few weeks while you were away. …" at bounding box center [498, 252] width 675 height 33
click at [434, 256] on p "My apologies, as time got away from me the past few weeks while you were away. …" at bounding box center [498, 252] width 675 height 33
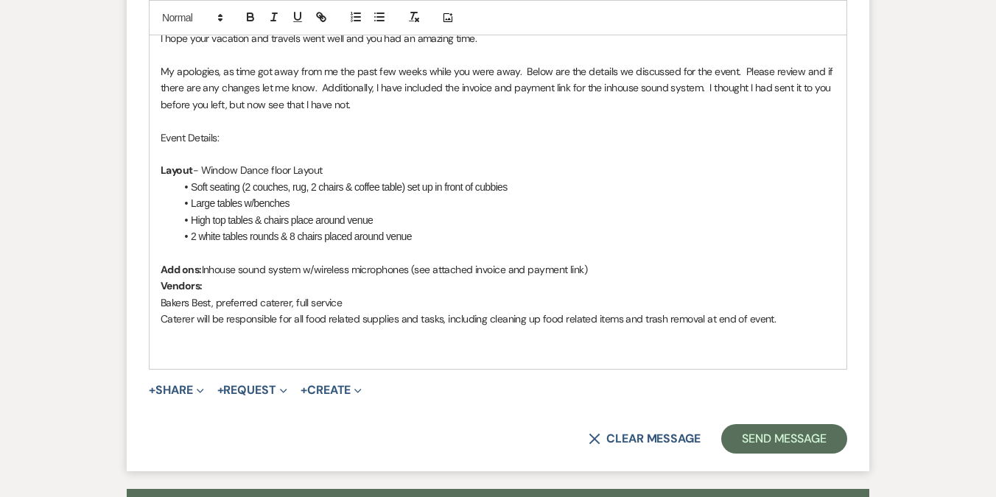
scroll to position [828, 0]
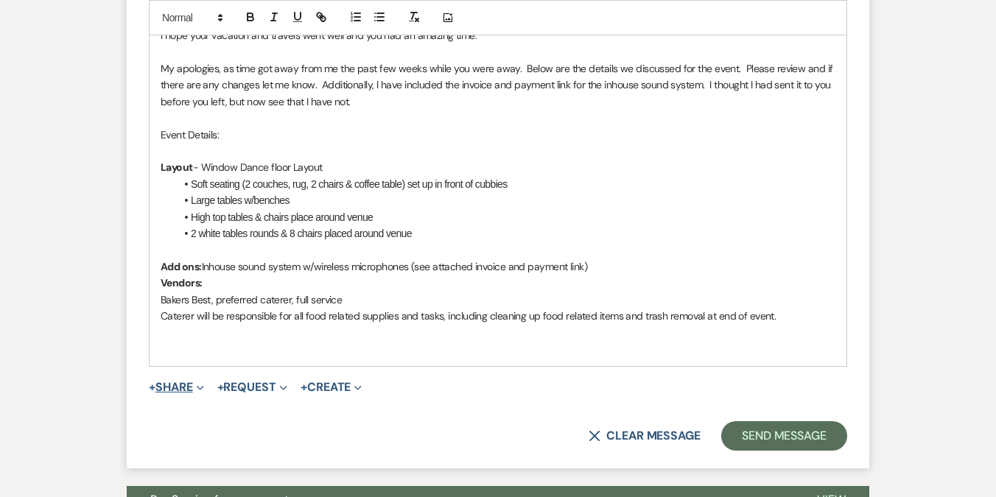
click at [191, 385] on button "+ Share Expand" at bounding box center [176, 388] width 55 height 12
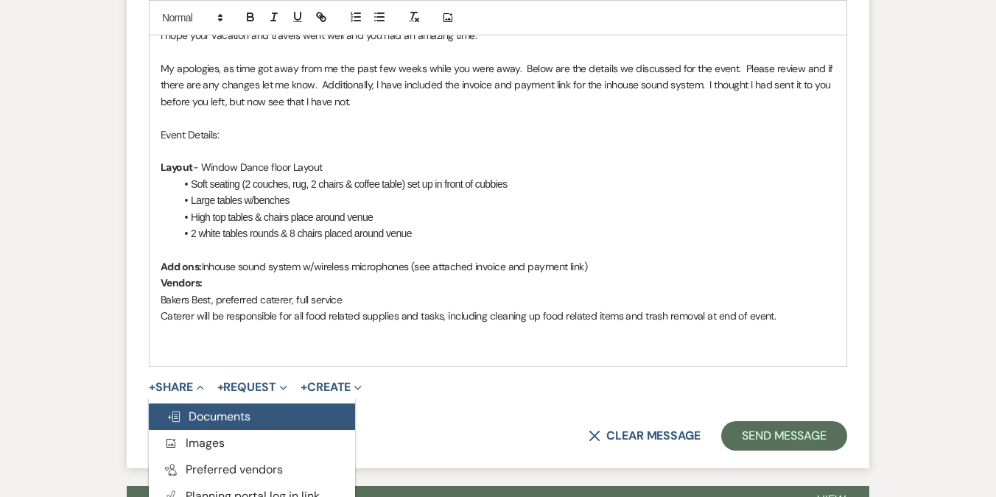
click at [206, 425] on button "Doc Upload Documents" at bounding box center [252, 417] width 206 height 27
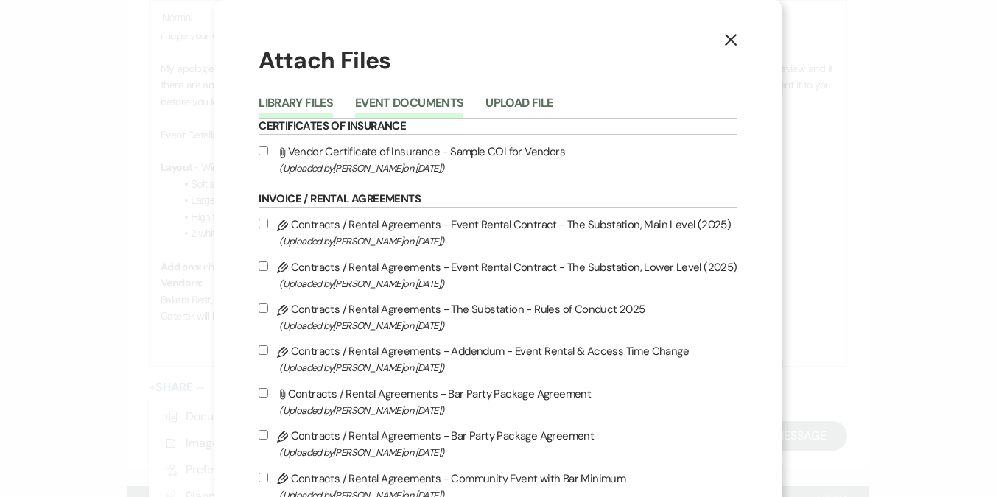
click at [416, 108] on button "Event Documents" at bounding box center [409, 107] width 108 height 21
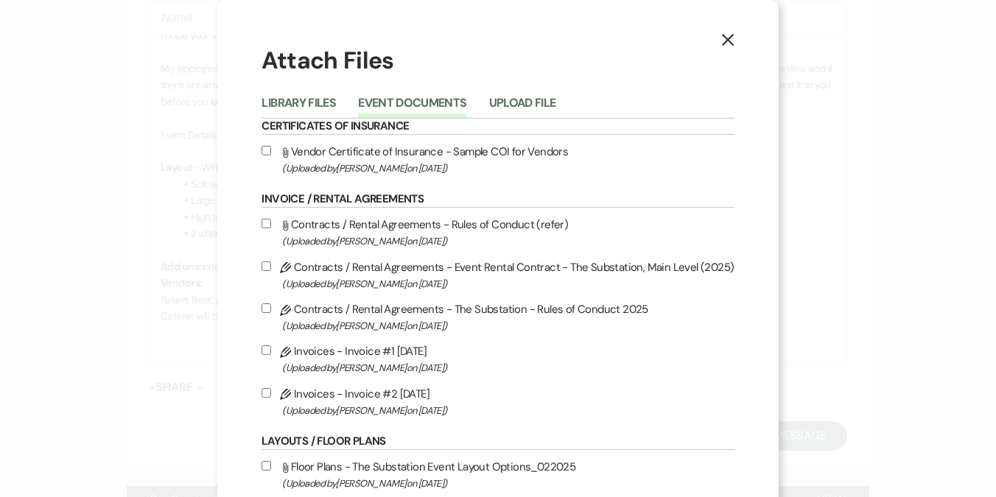
click at [341, 402] on label "Pencil Invoices - Invoice #2 [DATE] (Uploaded by [PERSON_NAME] on [DATE] )" at bounding box center [498, 402] width 472 height 35
click at [271, 398] on input "Pencil Invoices - Invoice #2 [DATE] (Uploaded by [PERSON_NAME] on [DATE] )" at bounding box center [267, 393] width 10 height 10
checkbox input "true"
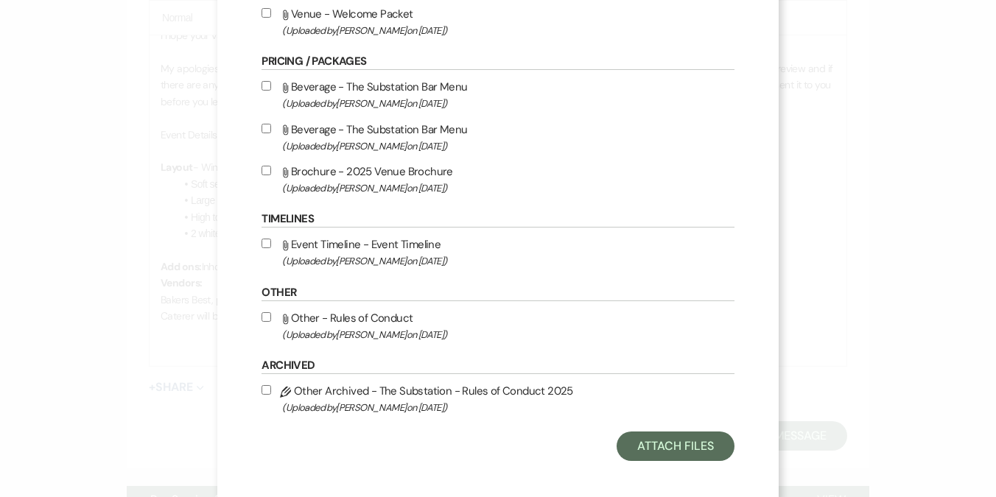
scroll to position [579, 0]
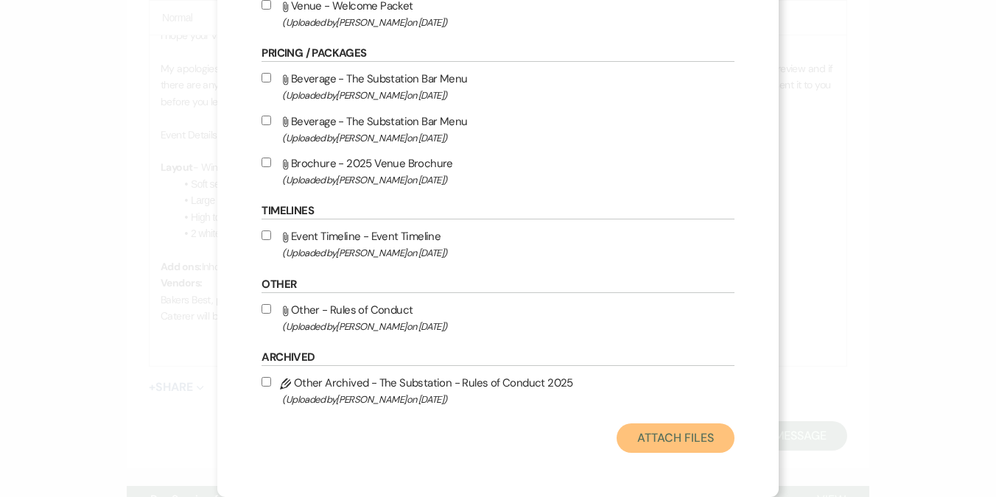
click at [647, 438] on button "Attach Files" at bounding box center [675, 438] width 117 height 29
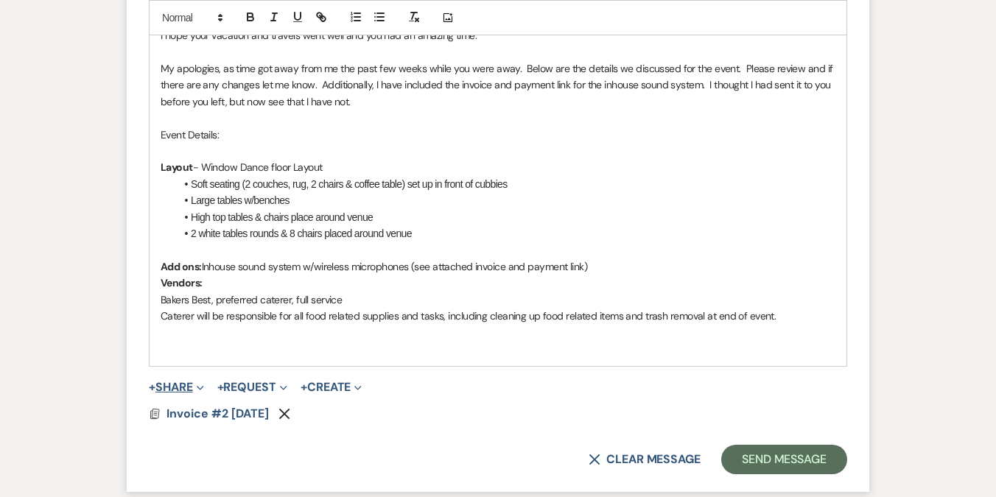
click at [183, 386] on button "+ Share Expand" at bounding box center [176, 388] width 55 height 12
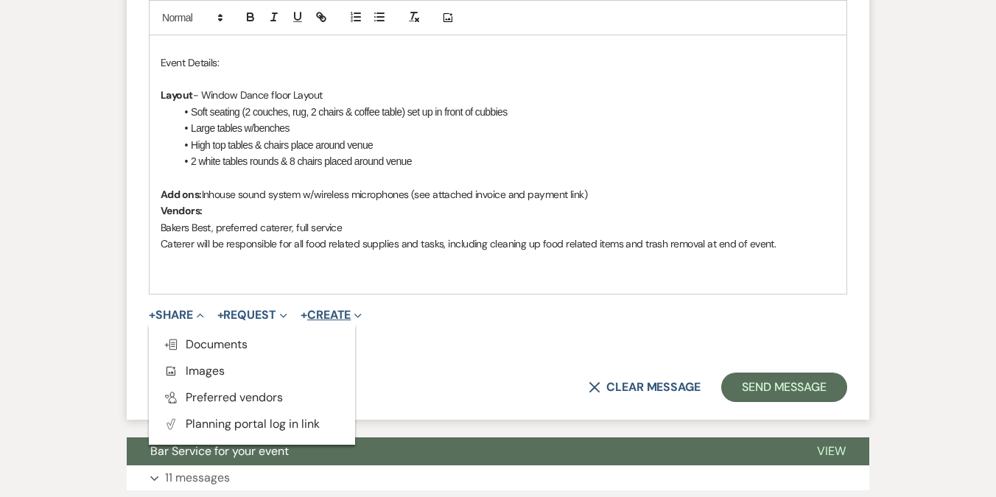
scroll to position [919, 0]
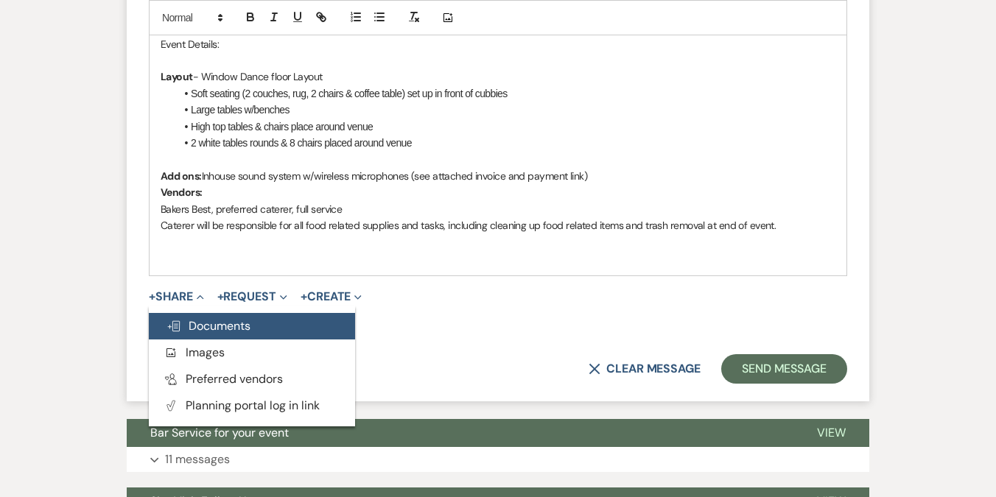
click at [214, 324] on span "Doc Upload Documents" at bounding box center [209, 325] width 84 height 15
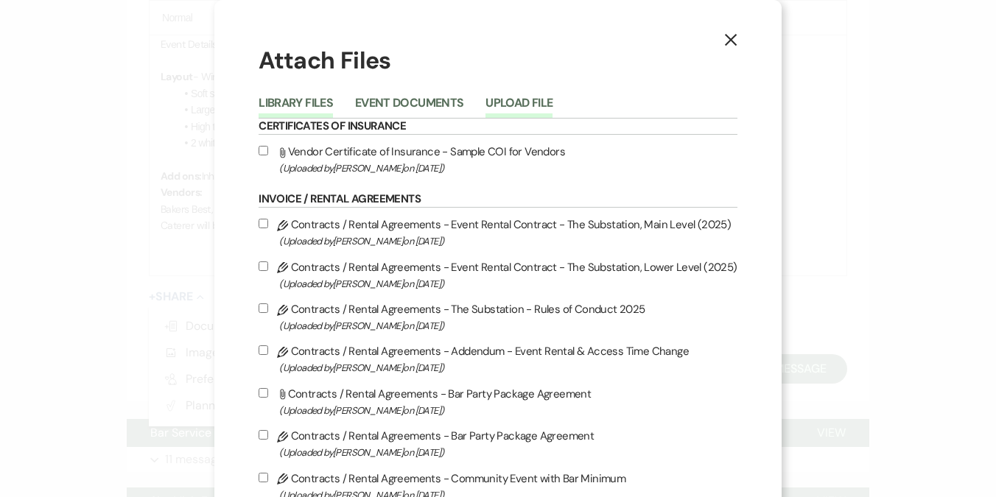
click at [506, 101] on button "Upload File" at bounding box center [519, 107] width 67 height 21
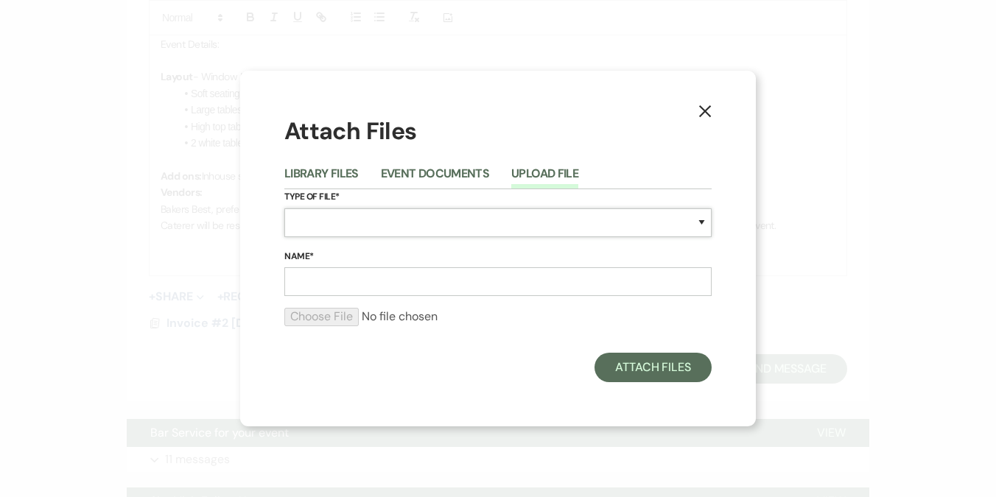
click at [356, 228] on select "Special Event Insurance Vendor Certificate of Insurance Contracts / Rental Agre…" at bounding box center [497, 223] width 427 height 29
select select "25"
click at [284, 209] on select "Special Event Insurance Vendor Certificate of Insurance Contracts / Rental Agre…" at bounding box center [497, 223] width 427 height 29
click at [340, 280] on input "Name*" at bounding box center [497, 281] width 427 height 29
click at [385, 382] on div "X Attach Files Library Files Event Documents Upload File Type of File* Special …" at bounding box center [498, 248] width 516 height 355
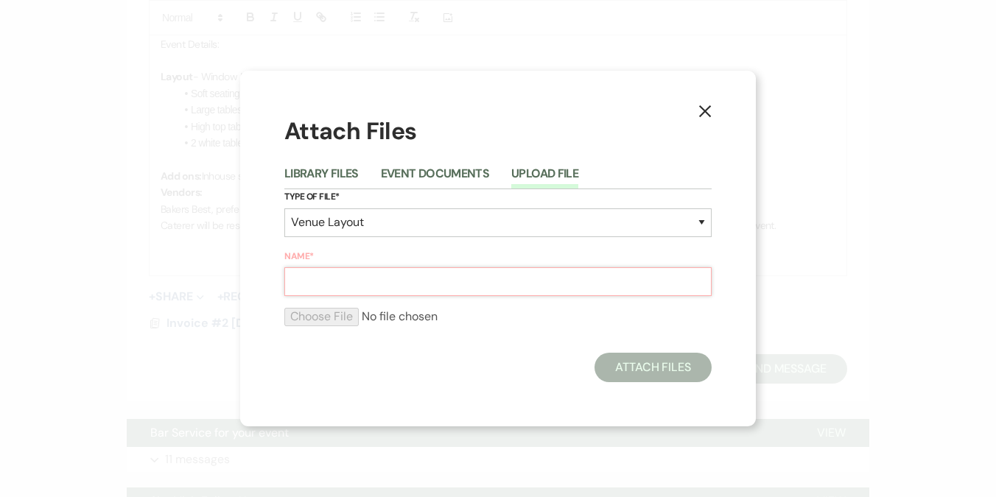
click at [350, 270] on input "Name*" at bounding box center [497, 281] width 427 height 29
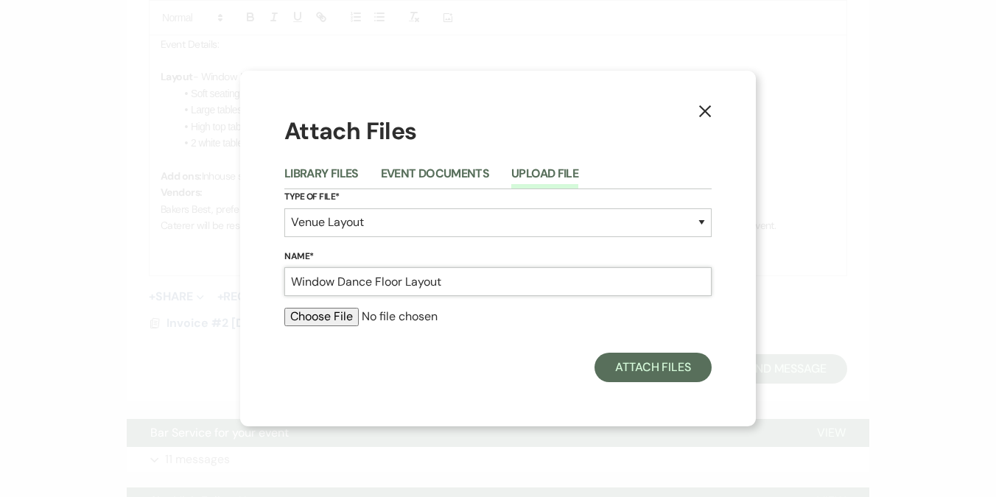
type input "Window Dance Floor Layout"
click at [354, 388] on div "X Attach Files Library Files Event Documents Upload File Type of File* Special …" at bounding box center [498, 248] width 516 height 355
click at [321, 321] on input "file" at bounding box center [497, 317] width 427 height 18
type input "C:\fakepath\Layout C - Window Dance Floor.png"
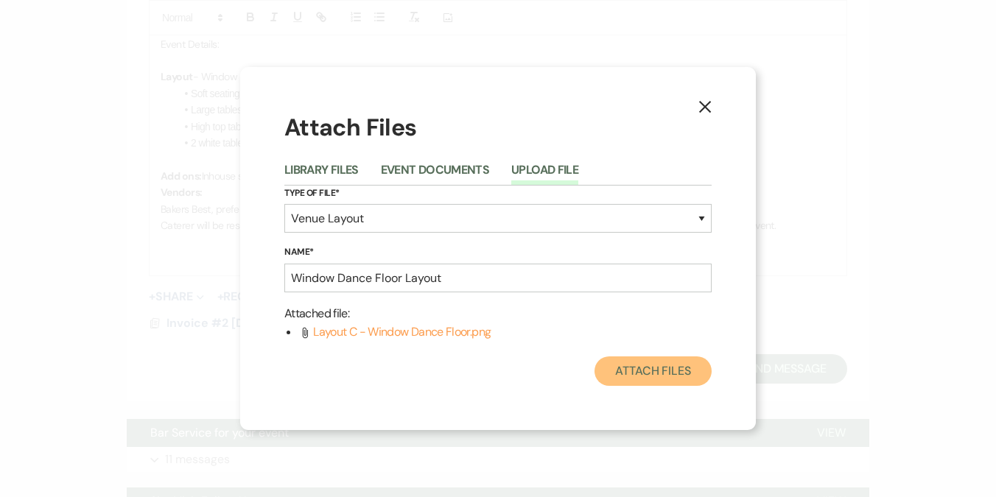
click at [654, 376] on button "Attach Files" at bounding box center [653, 371] width 117 height 29
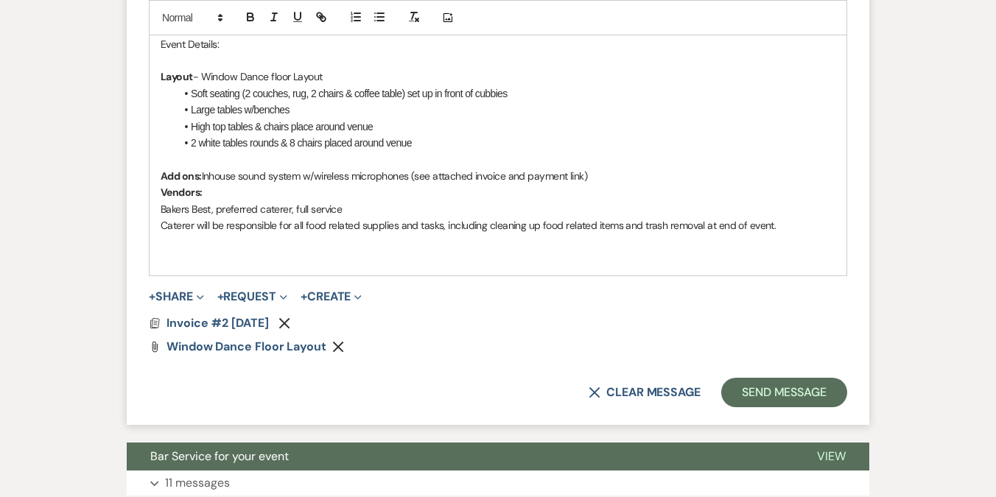
click at [354, 74] on p "Layout - Window Dance floor Layout" at bounding box center [498, 77] width 675 height 16
drag, startPoint x: 189, startPoint y: 209, endPoint x: 216, endPoint y: 232, distance: 35.0
click at [216, 232] on div "Hello [PERSON_NAME] and [PERSON_NAME], I hope your vacation and travels went we…" at bounding box center [498, 85] width 697 height 381
click at [378, 23] on button "button" at bounding box center [379, 17] width 21 height 18
click at [342, 195] on p "Vendors:" at bounding box center [498, 192] width 675 height 16
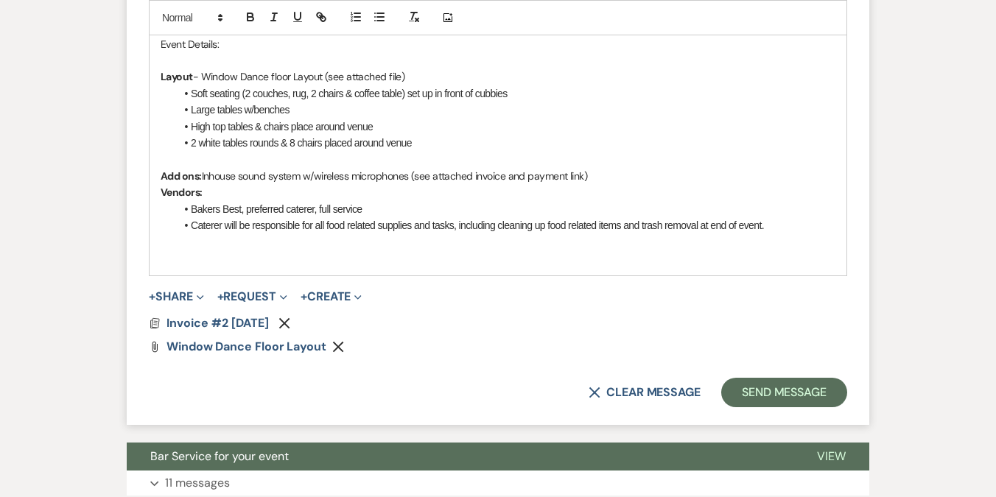
click at [605, 172] on p "Add ons: Inhouse sound system w/wireless microphones (see attached invoice and …" at bounding box center [498, 176] width 675 height 16
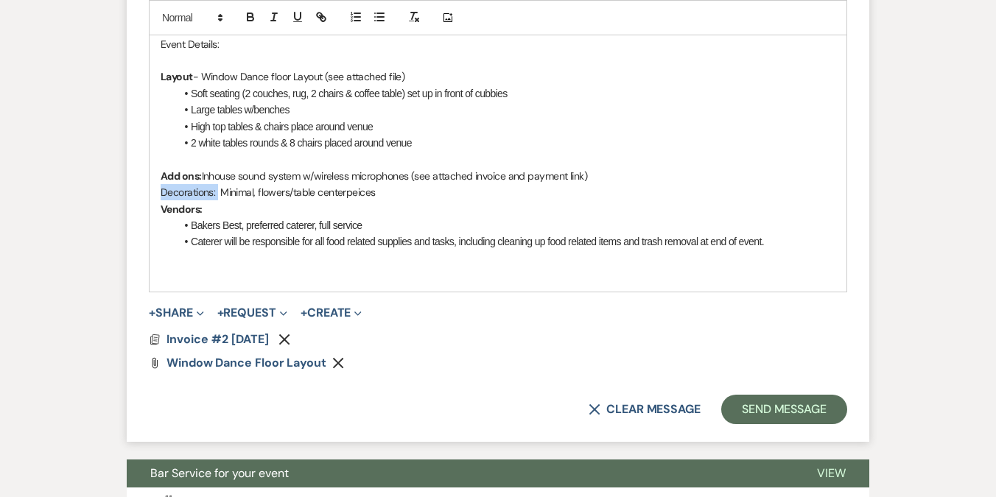
drag, startPoint x: 217, startPoint y: 193, endPoint x: 136, endPoint y: 198, distance: 82.0
click at [195, 154] on p at bounding box center [498, 159] width 675 height 16
